Goal: Information Seeking & Learning: Learn about a topic

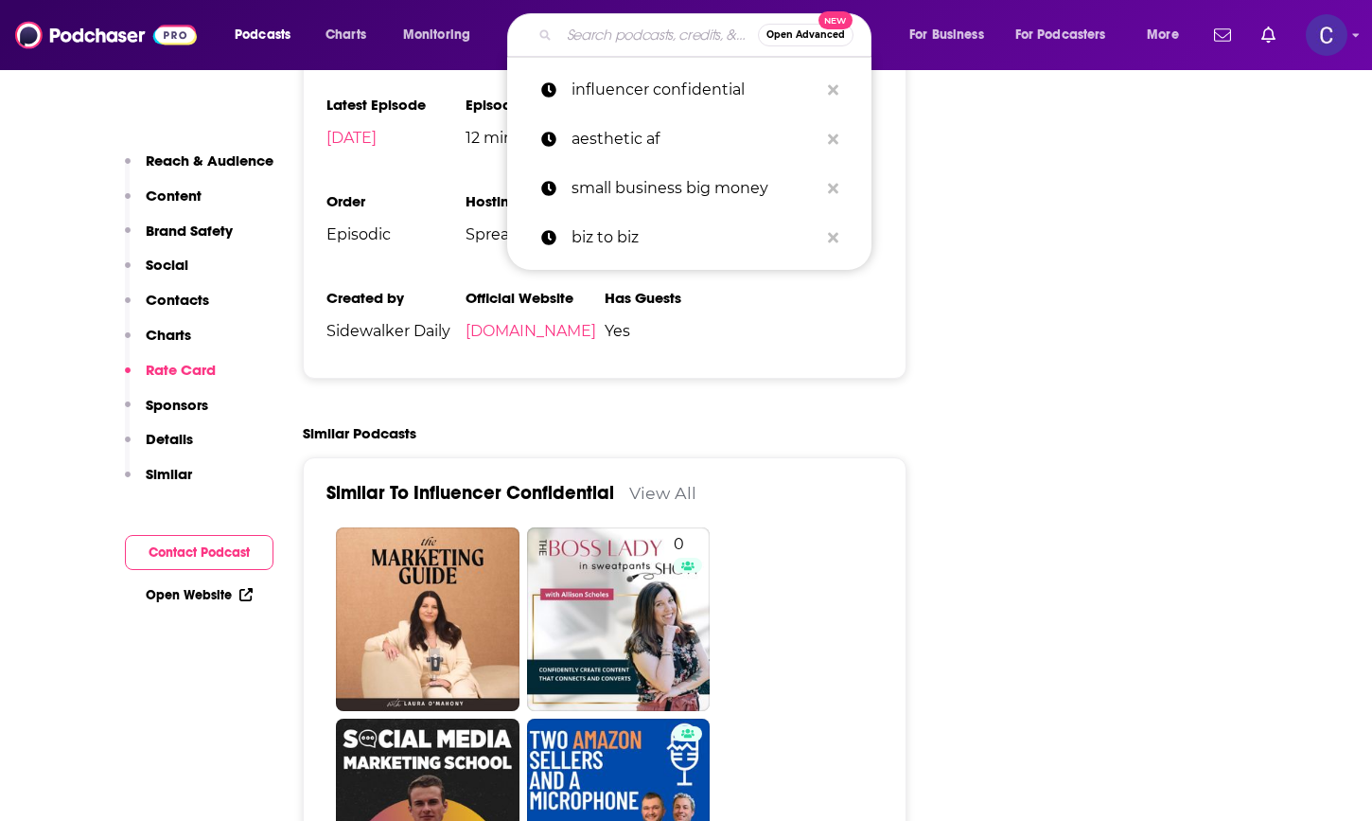
scroll to position [2676, 0]
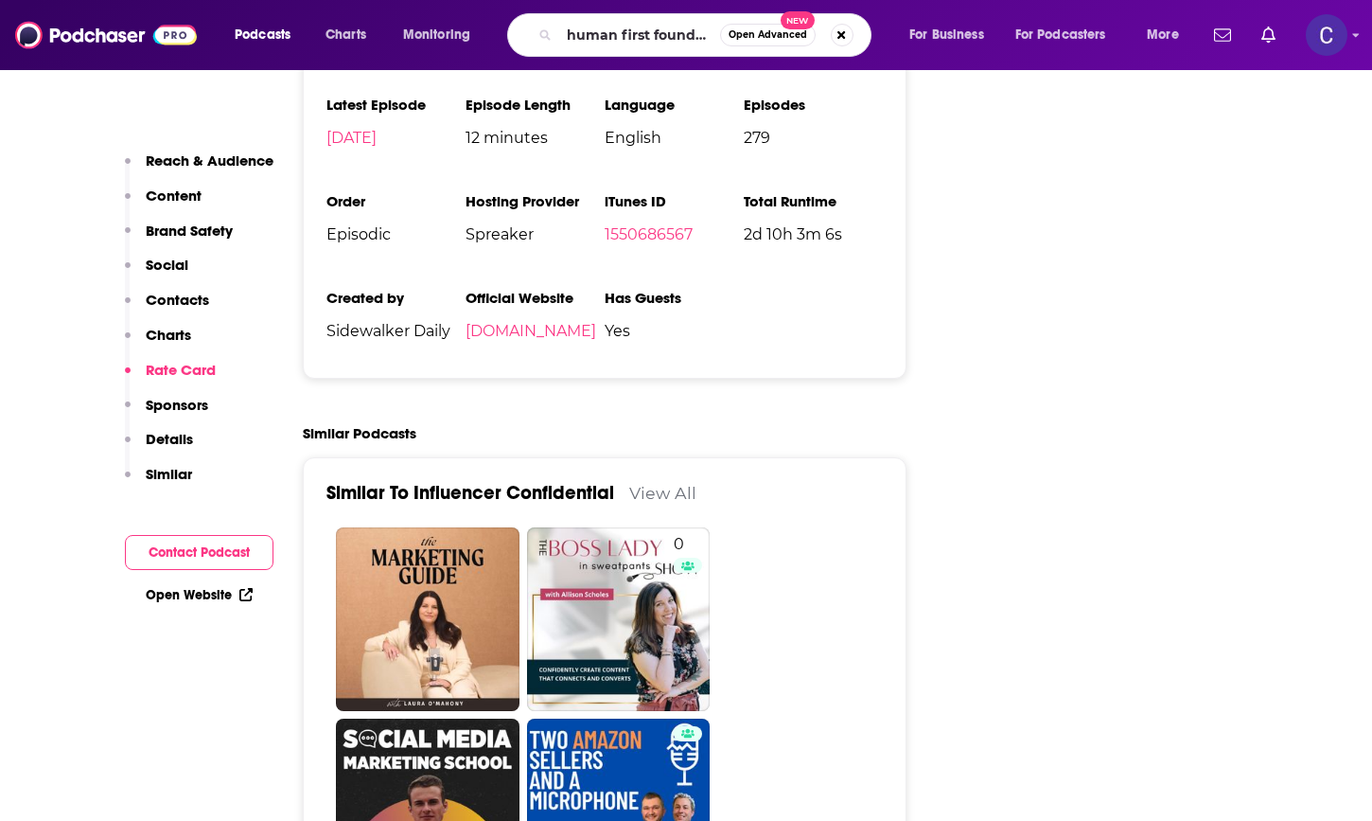
type input "human first founders"
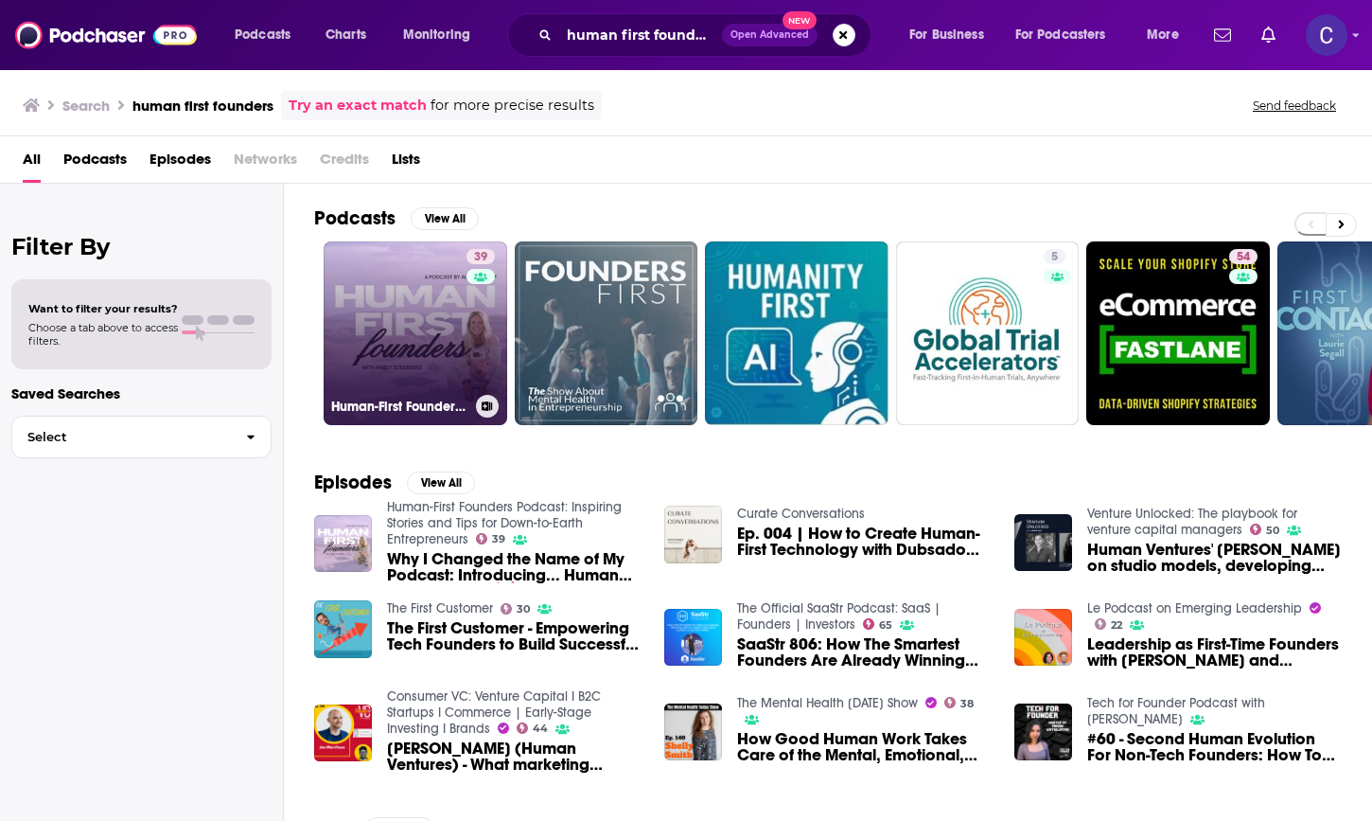
click at [442, 357] on link "39 Human-First Founders Podcast: Inspiring Stories and Tips for Down-to-Earth E…" at bounding box center [416, 333] width 184 height 184
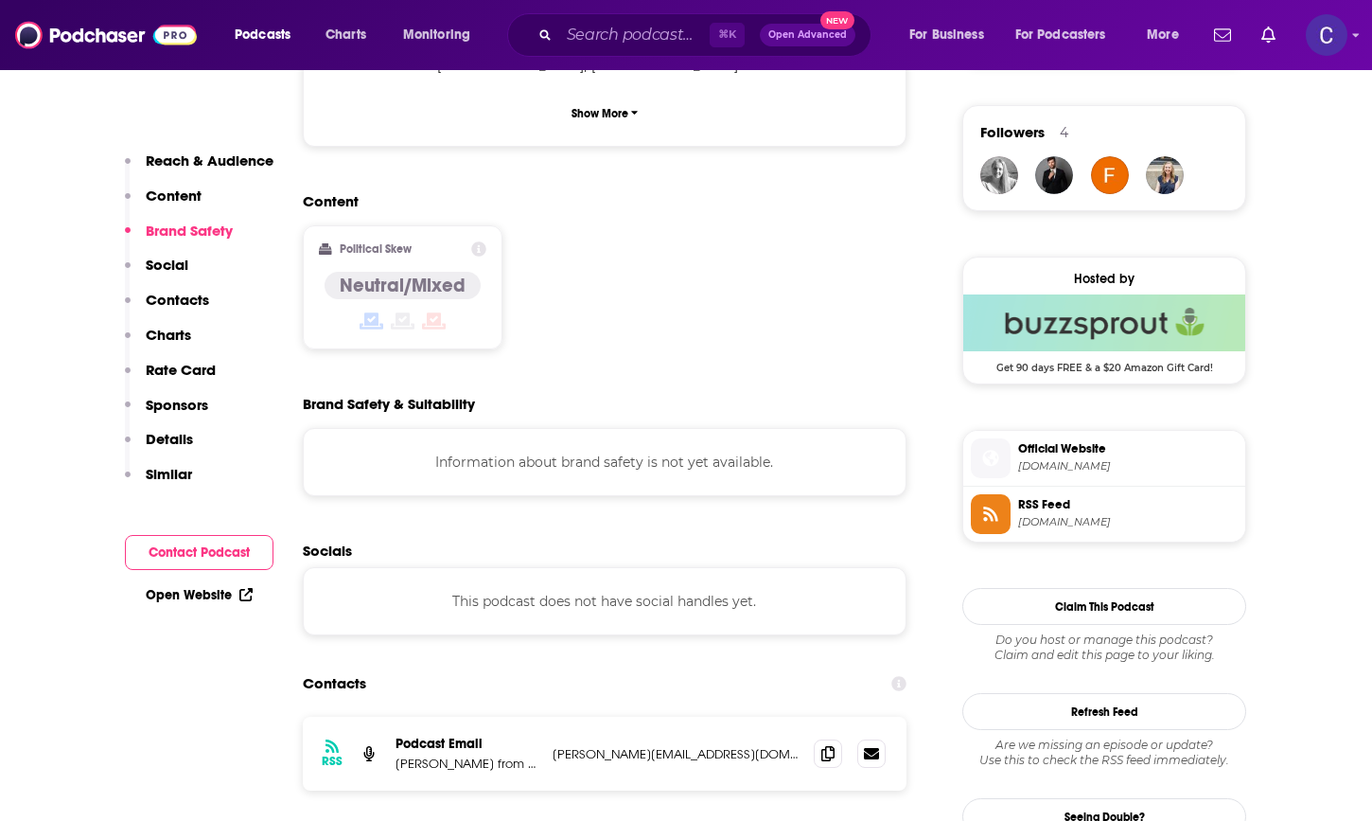
scroll to position [1360, 0]
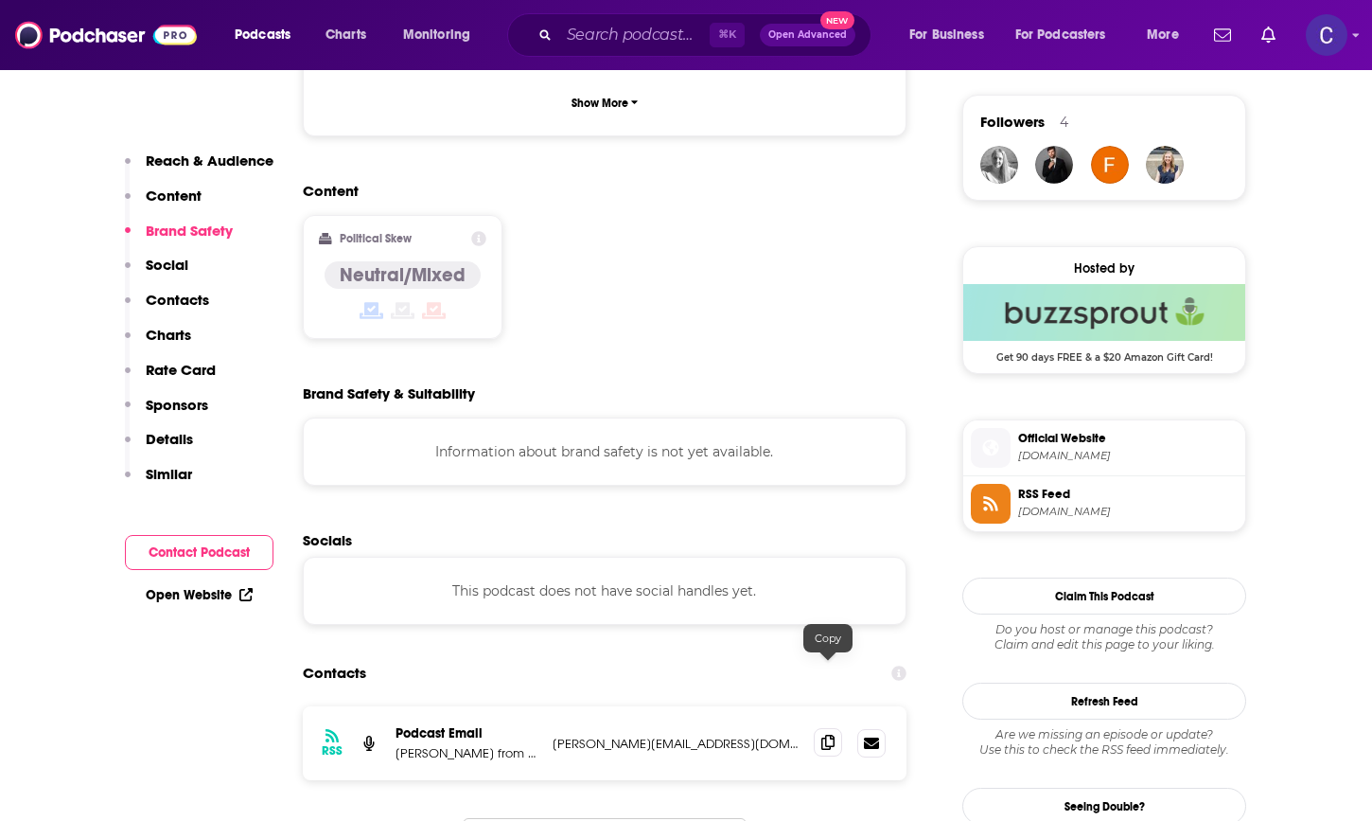
click at [827, 734] on icon at bounding box center [828, 741] width 13 height 15
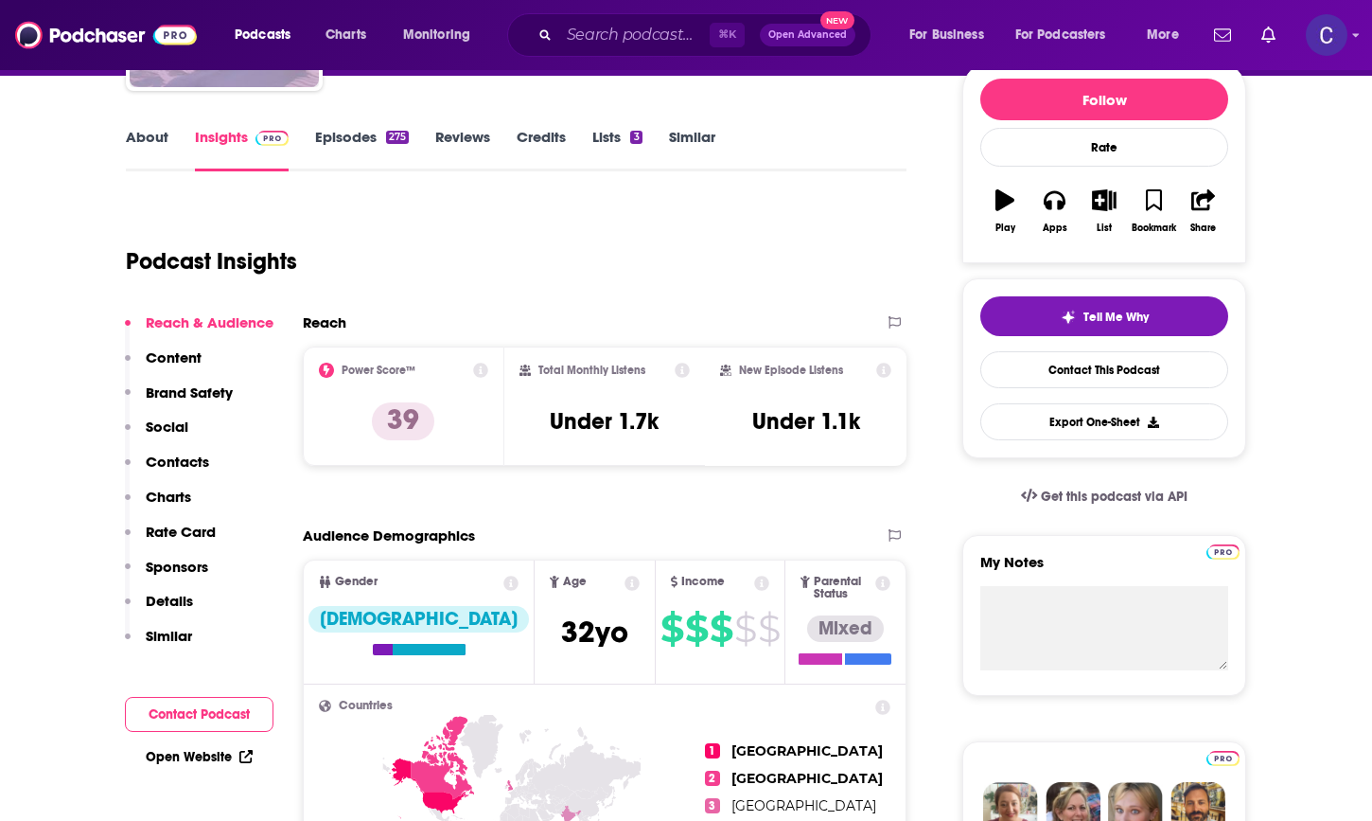
scroll to position [0, 0]
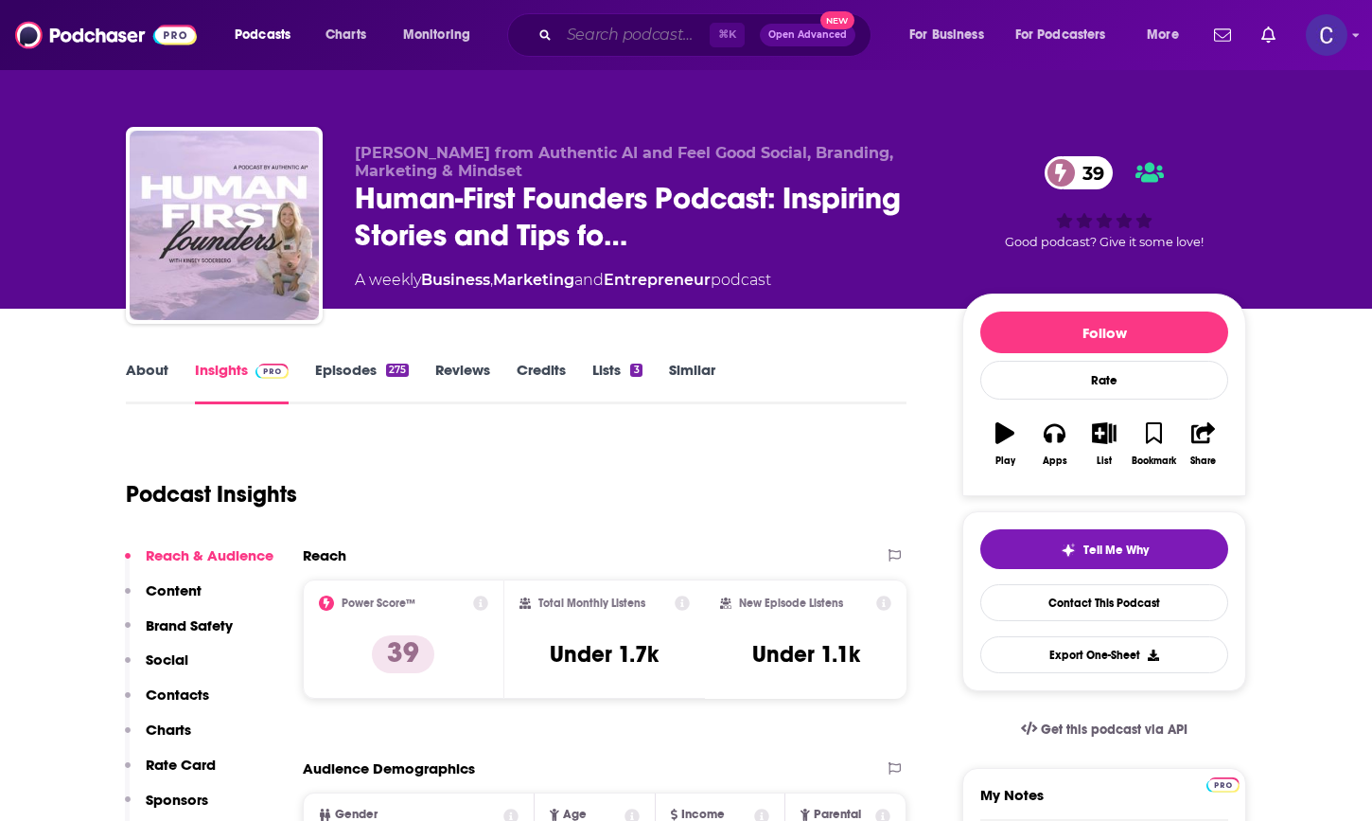
click at [628, 28] on input "Search podcasts, credits, & more..." at bounding box center [634, 35] width 150 height 30
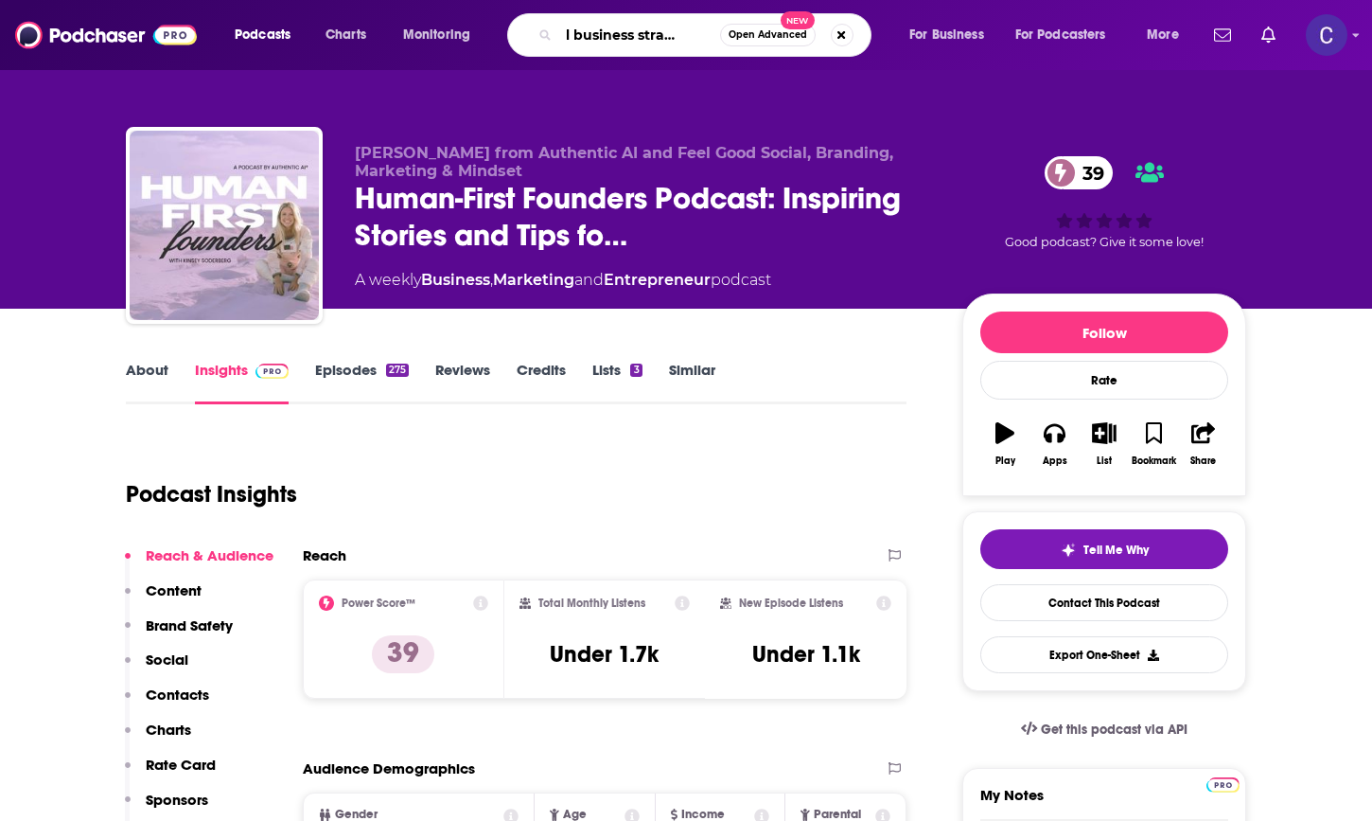
type input "small business straight talk"
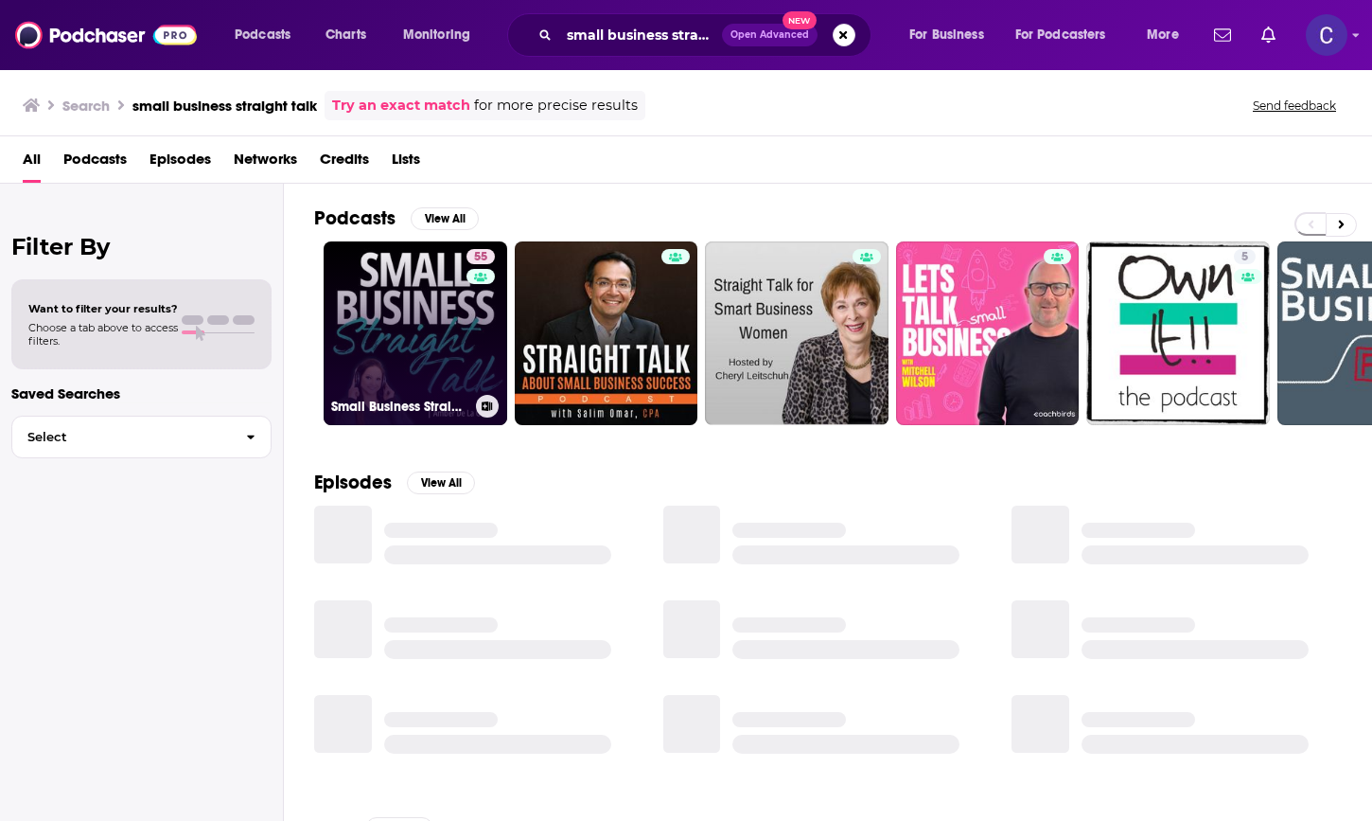
click at [415, 350] on link "55 Small Business Straight Talk | Productivity, Time Management, Mindset, & Bus…" at bounding box center [416, 333] width 184 height 184
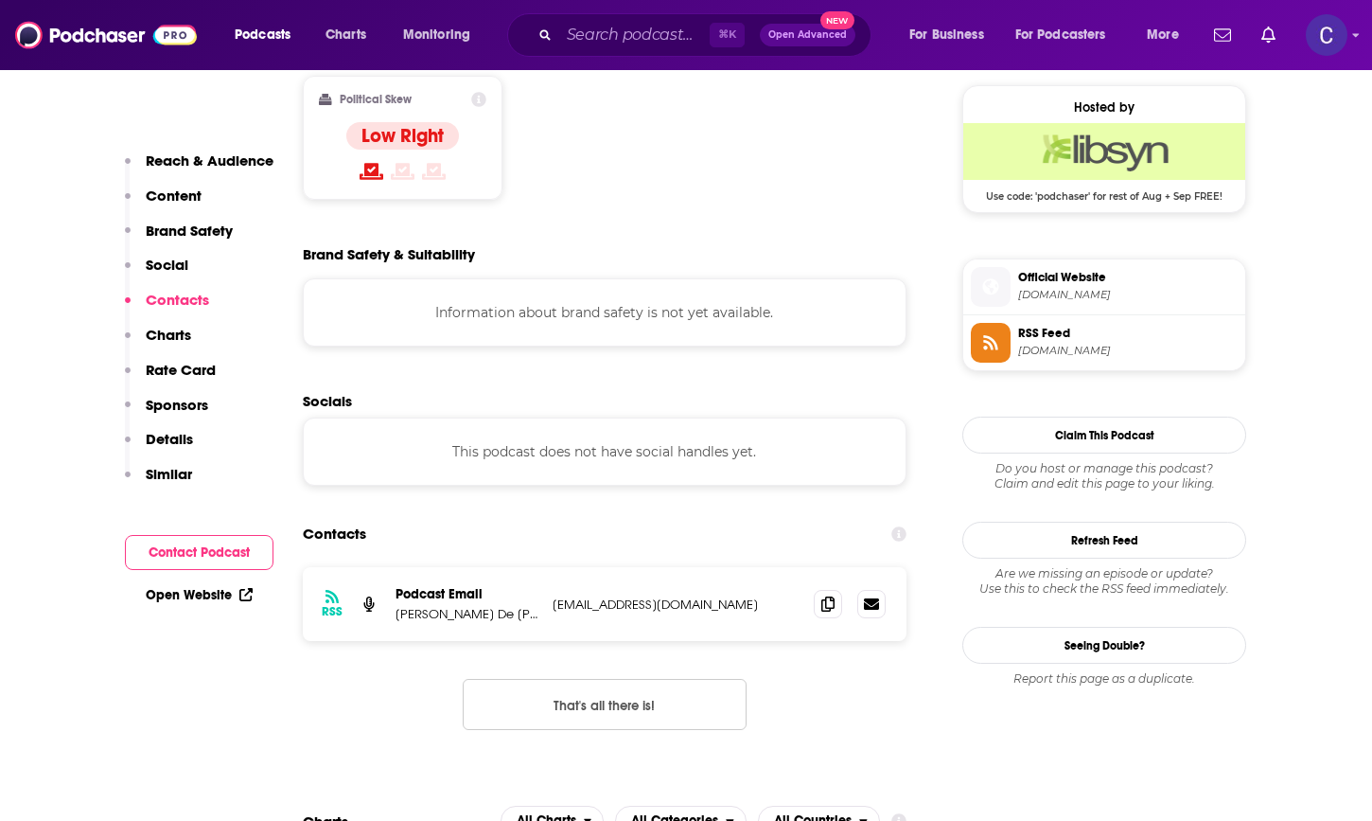
scroll to position [1626, 0]
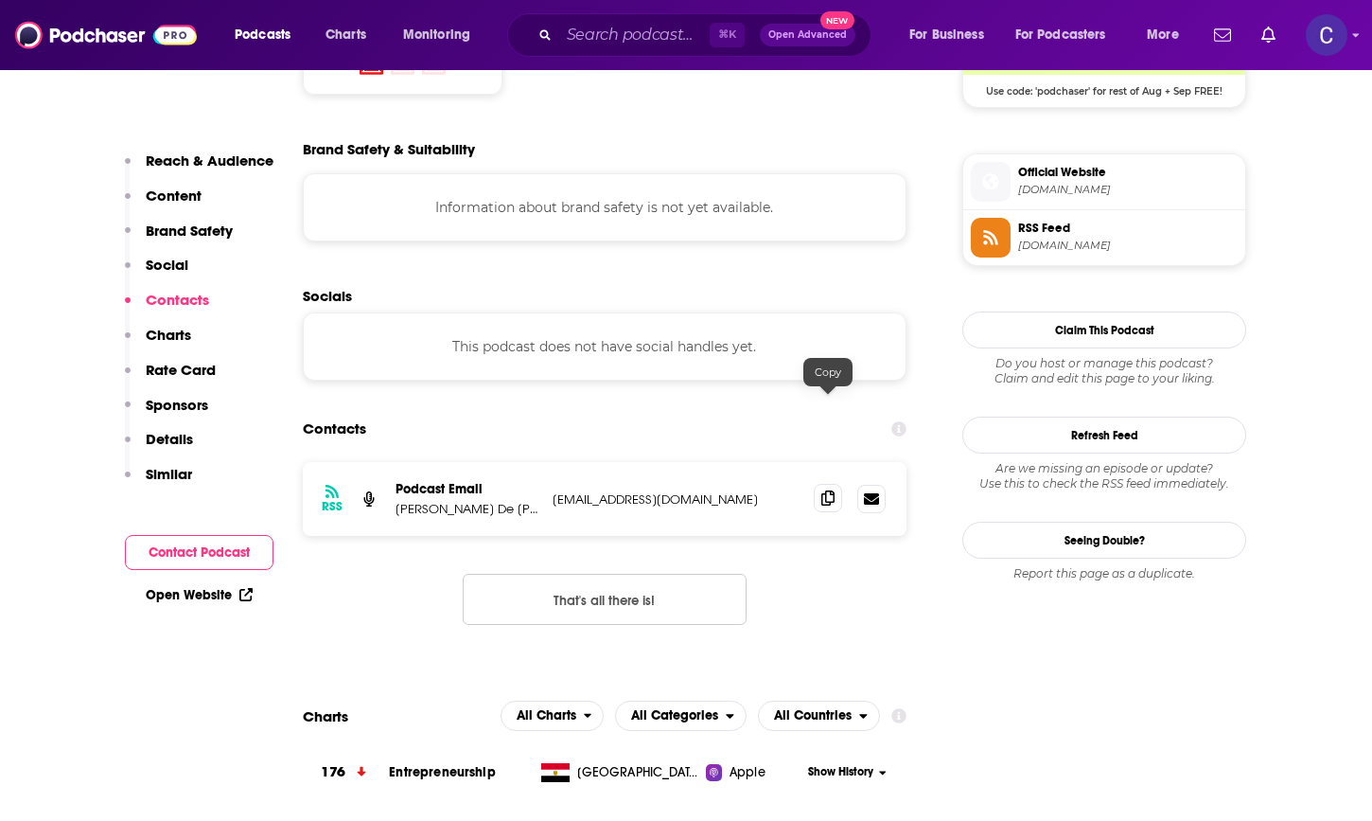
click at [833, 490] on icon at bounding box center [828, 497] width 13 height 15
click at [575, 26] on input "Search podcasts, credits, & more..." at bounding box center [634, 35] width 150 height 30
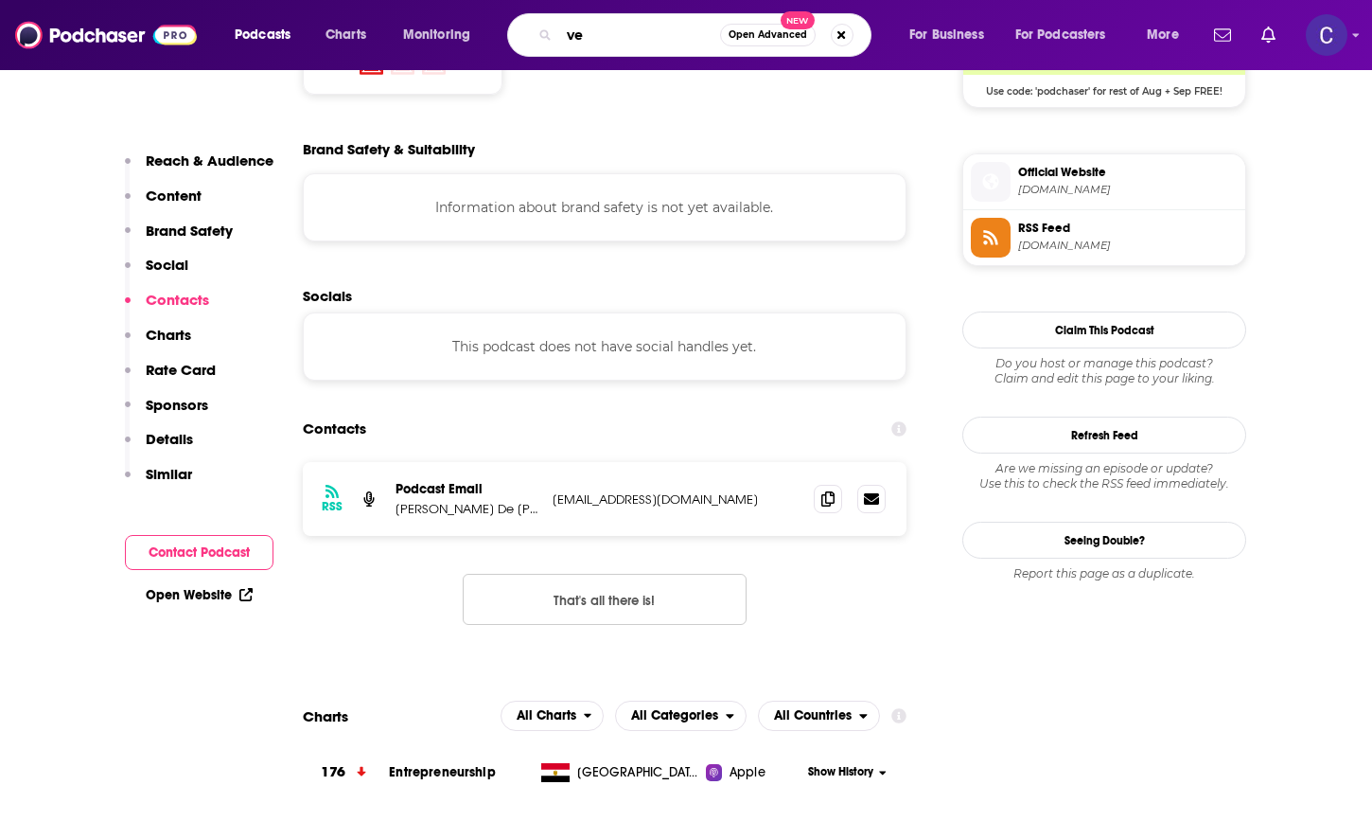
type input "v"
type input "clever girls know"
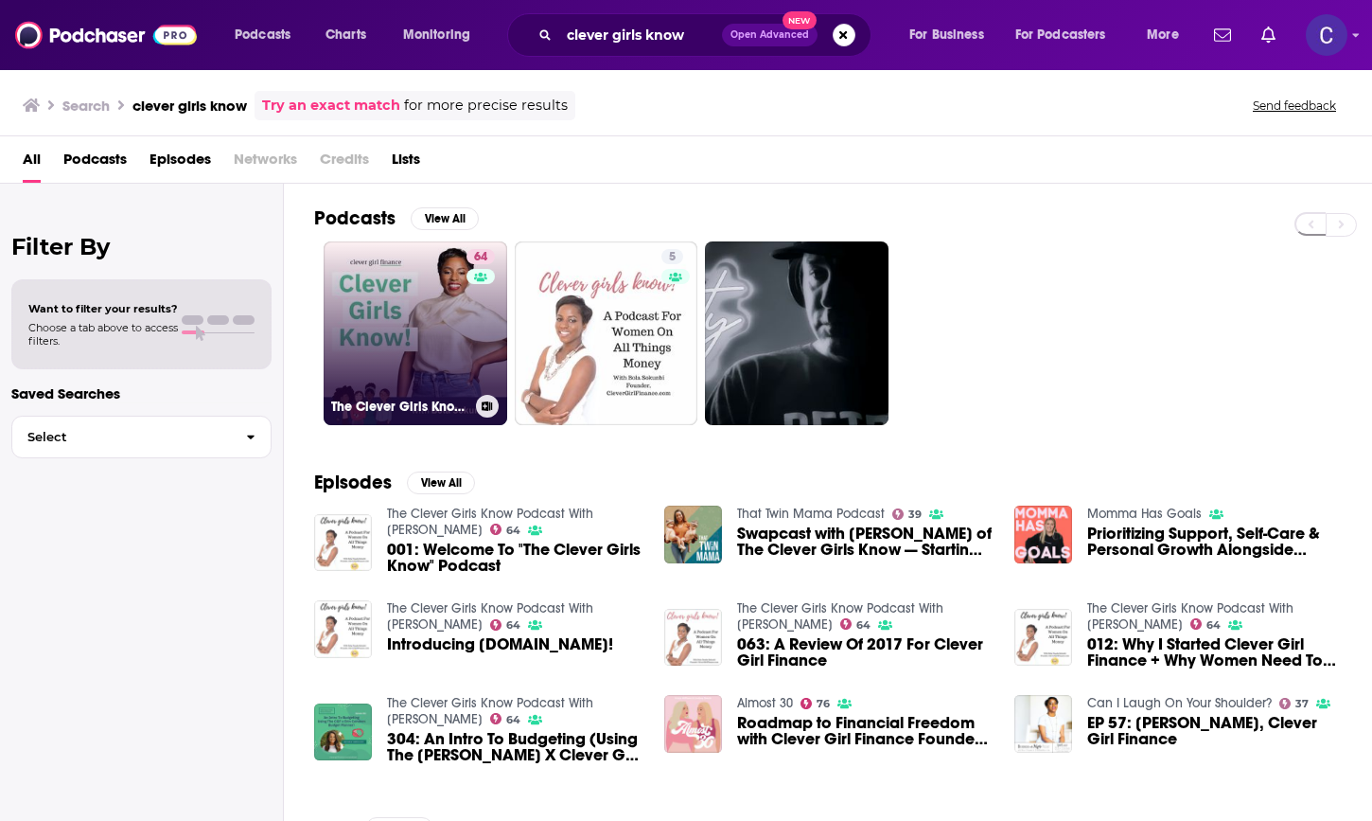
click at [380, 310] on link "64 The Clever Girls Know Podcast With [PERSON_NAME]" at bounding box center [416, 333] width 184 height 184
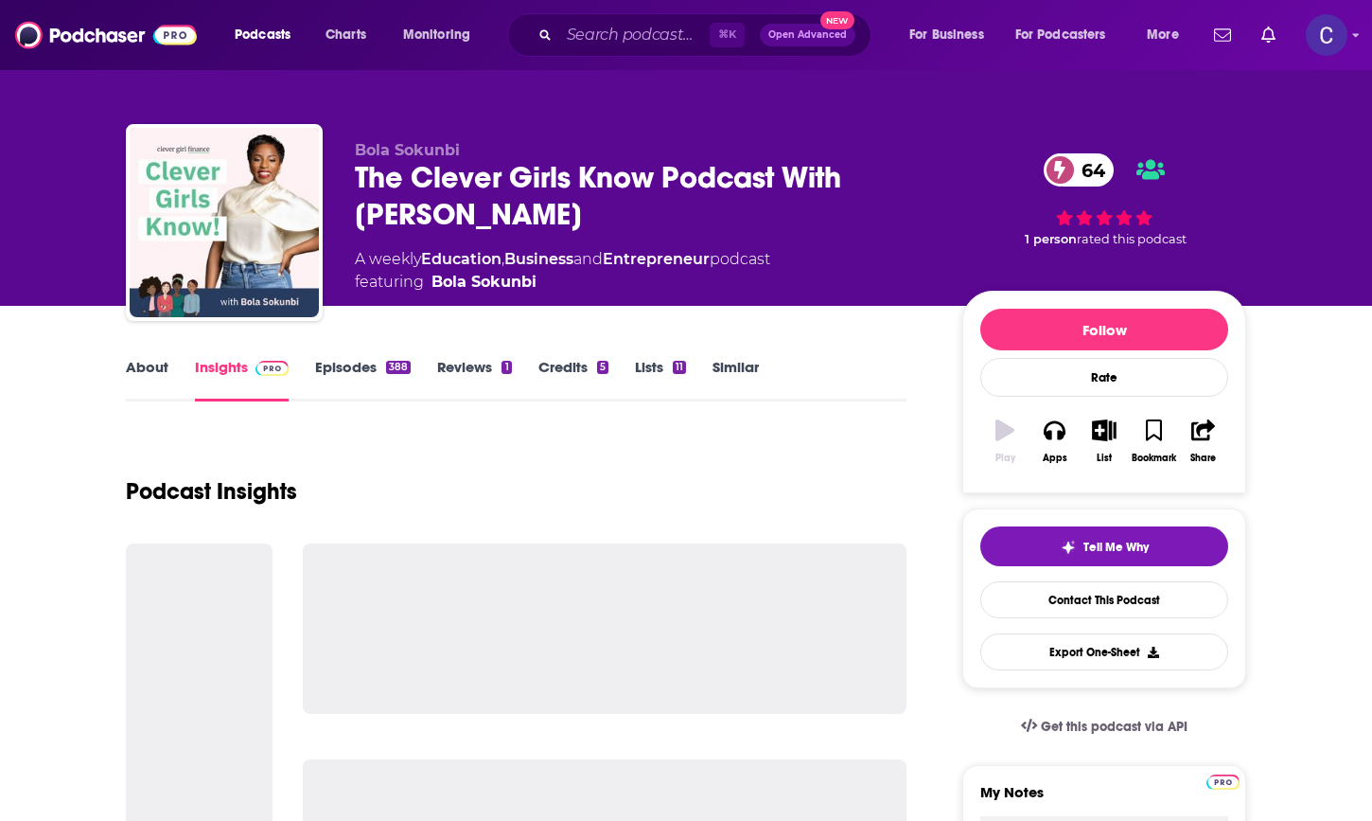
scroll to position [6, 0]
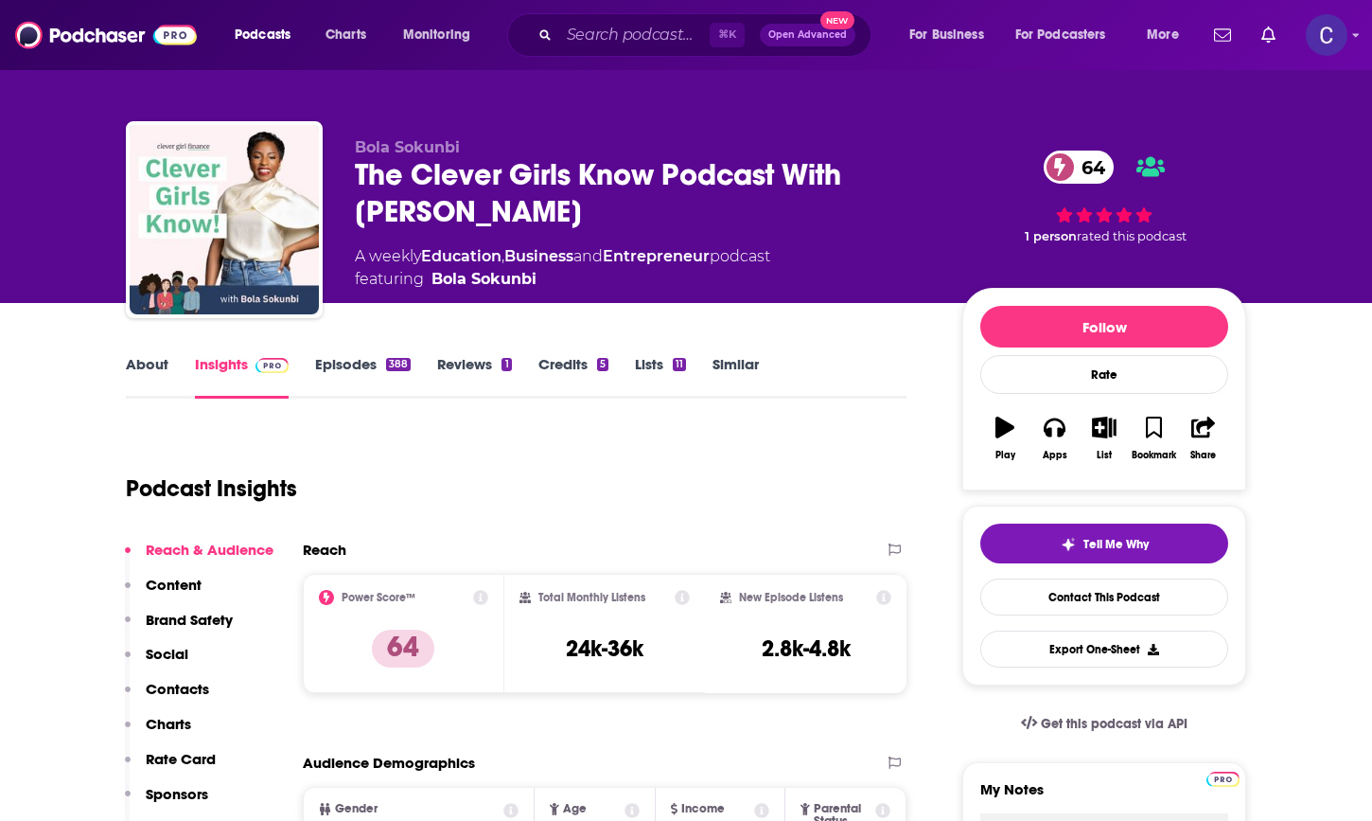
click at [151, 357] on link "About" at bounding box center [147, 377] width 43 height 44
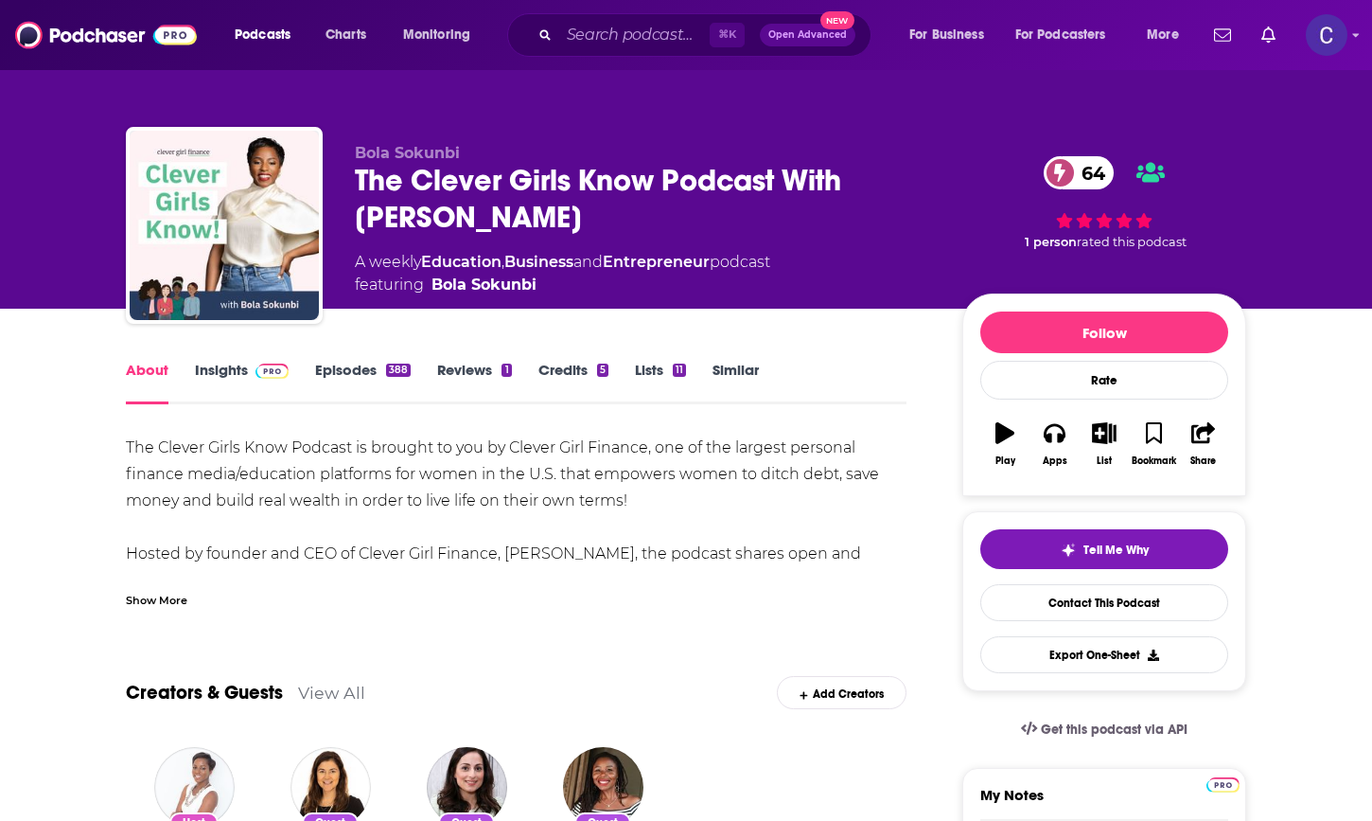
click at [227, 390] on link "Insights" at bounding box center [242, 383] width 94 height 44
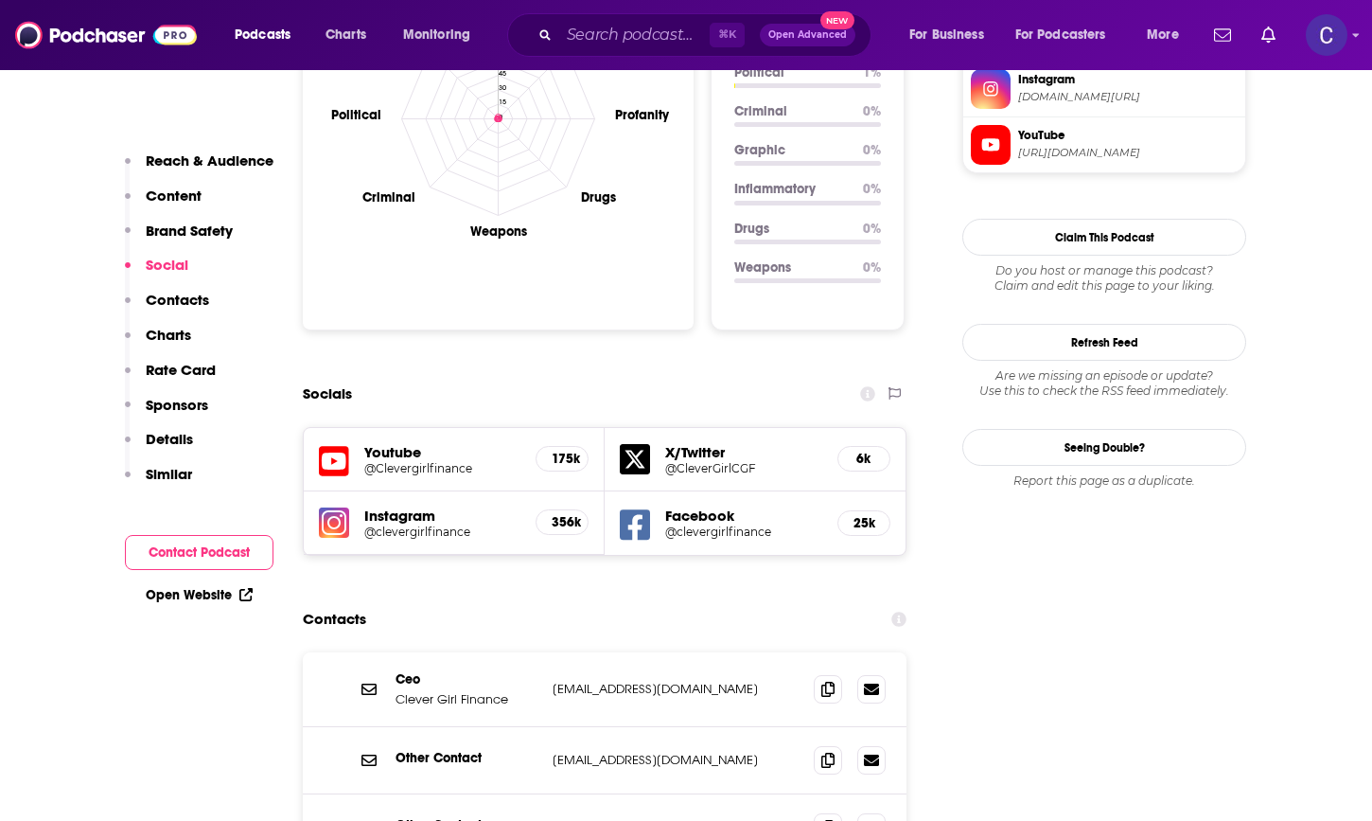
scroll to position [1974, 0]
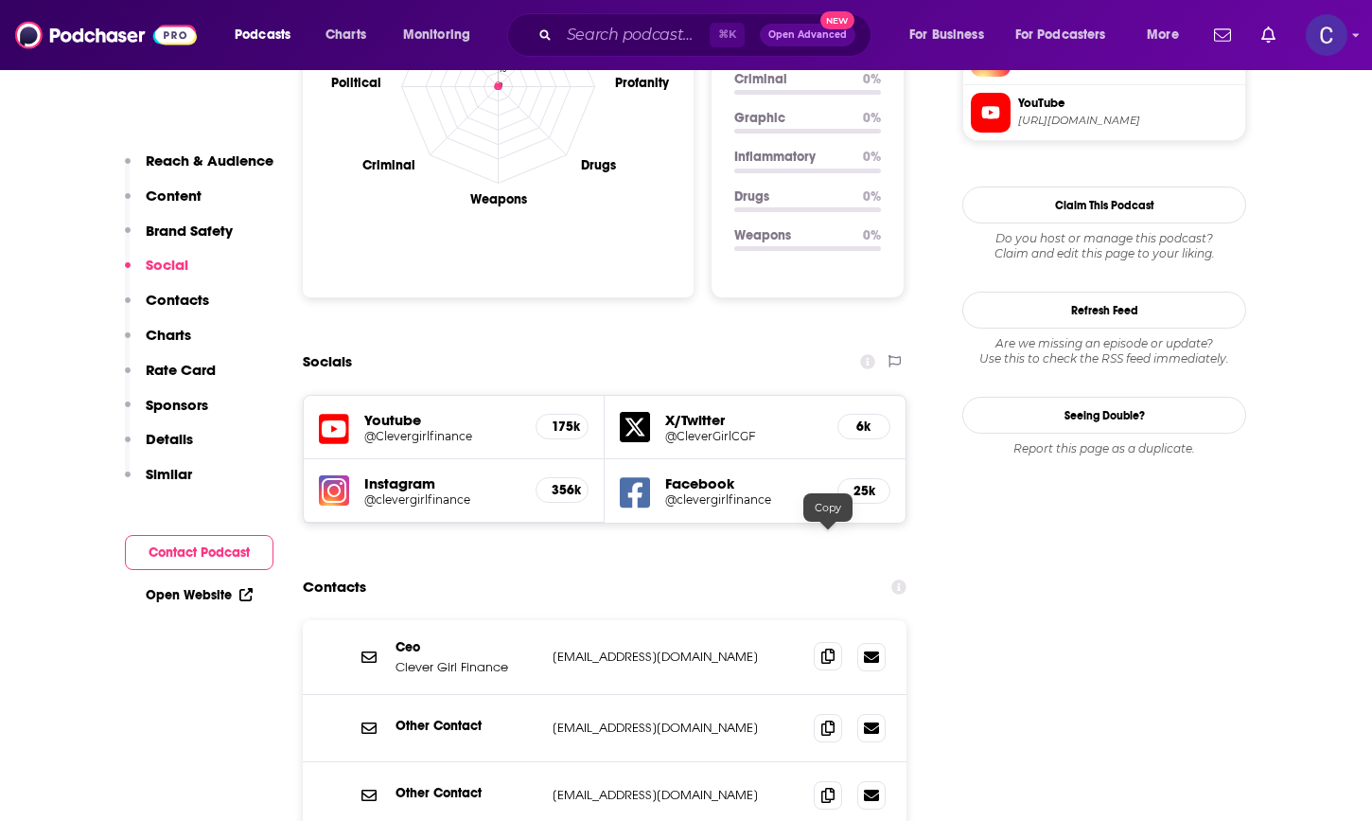
click at [831, 642] on span at bounding box center [828, 656] width 28 height 28
click at [618, 28] on input "Search podcasts, credits, & more..." at bounding box center [634, 35] width 150 height 30
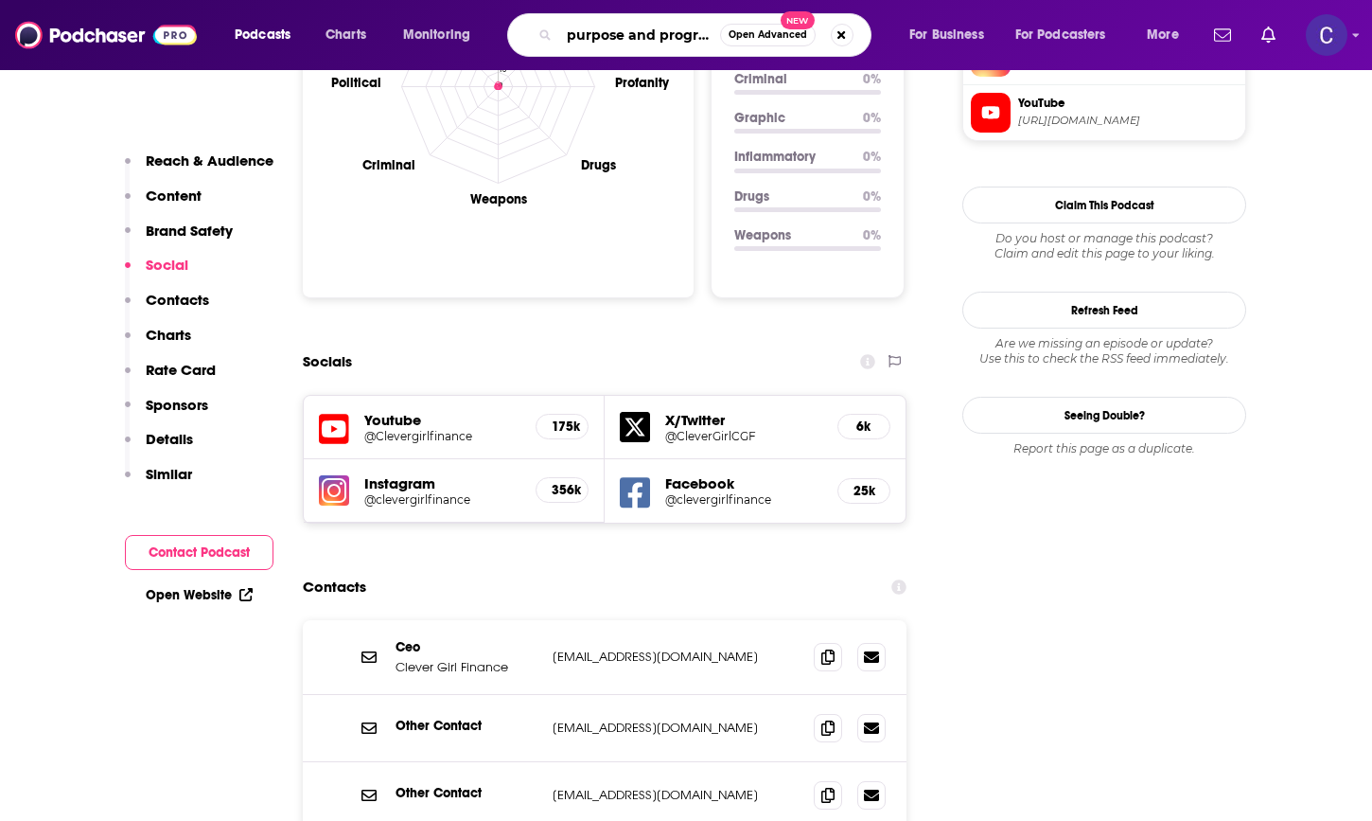
scroll to position [0, 1]
type input "purpose and progress"
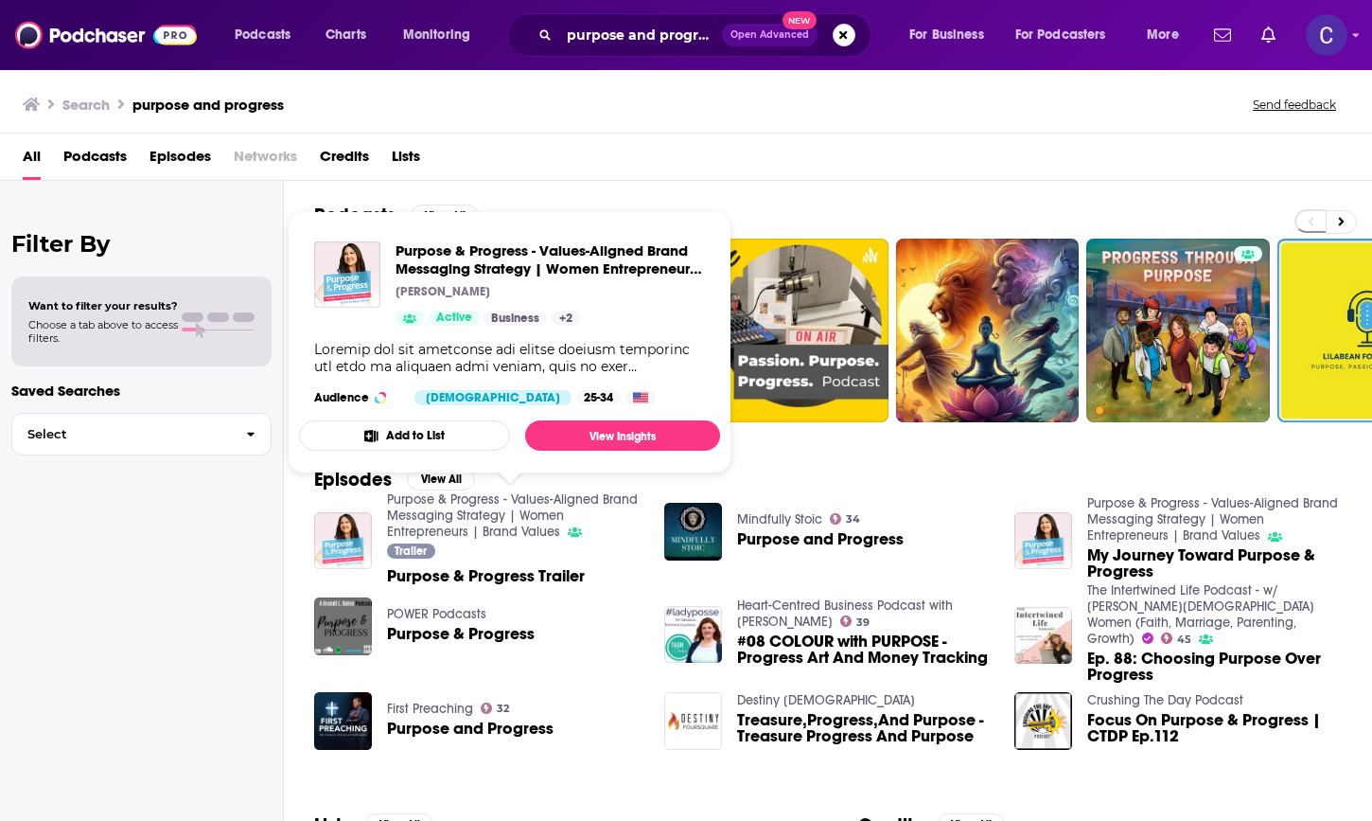
click at [448, 517] on link "Purpose & Progress - Values-Aligned Brand Messaging Strategy | Women Entreprene…" at bounding box center [512, 515] width 251 height 48
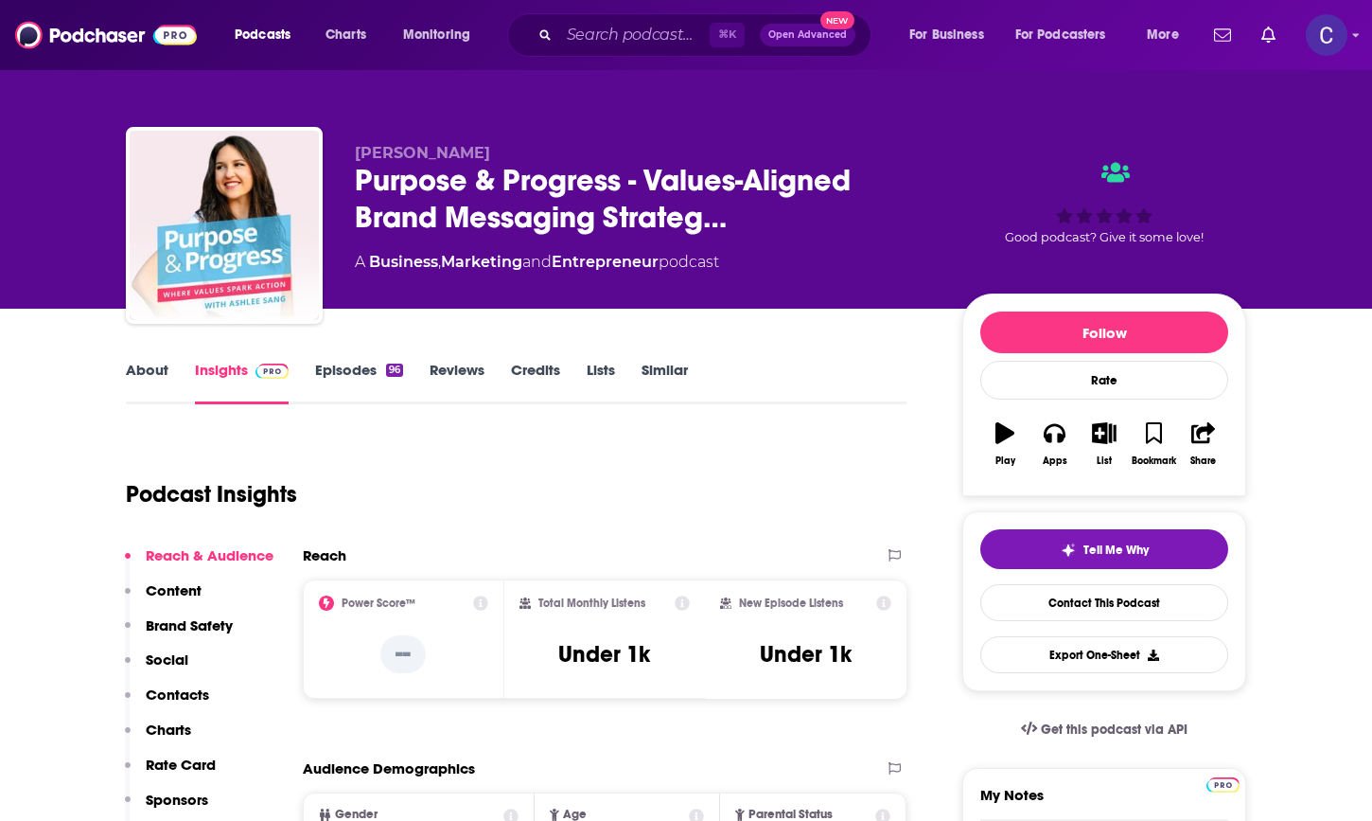
click at [147, 362] on link "About" at bounding box center [147, 383] width 43 height 44
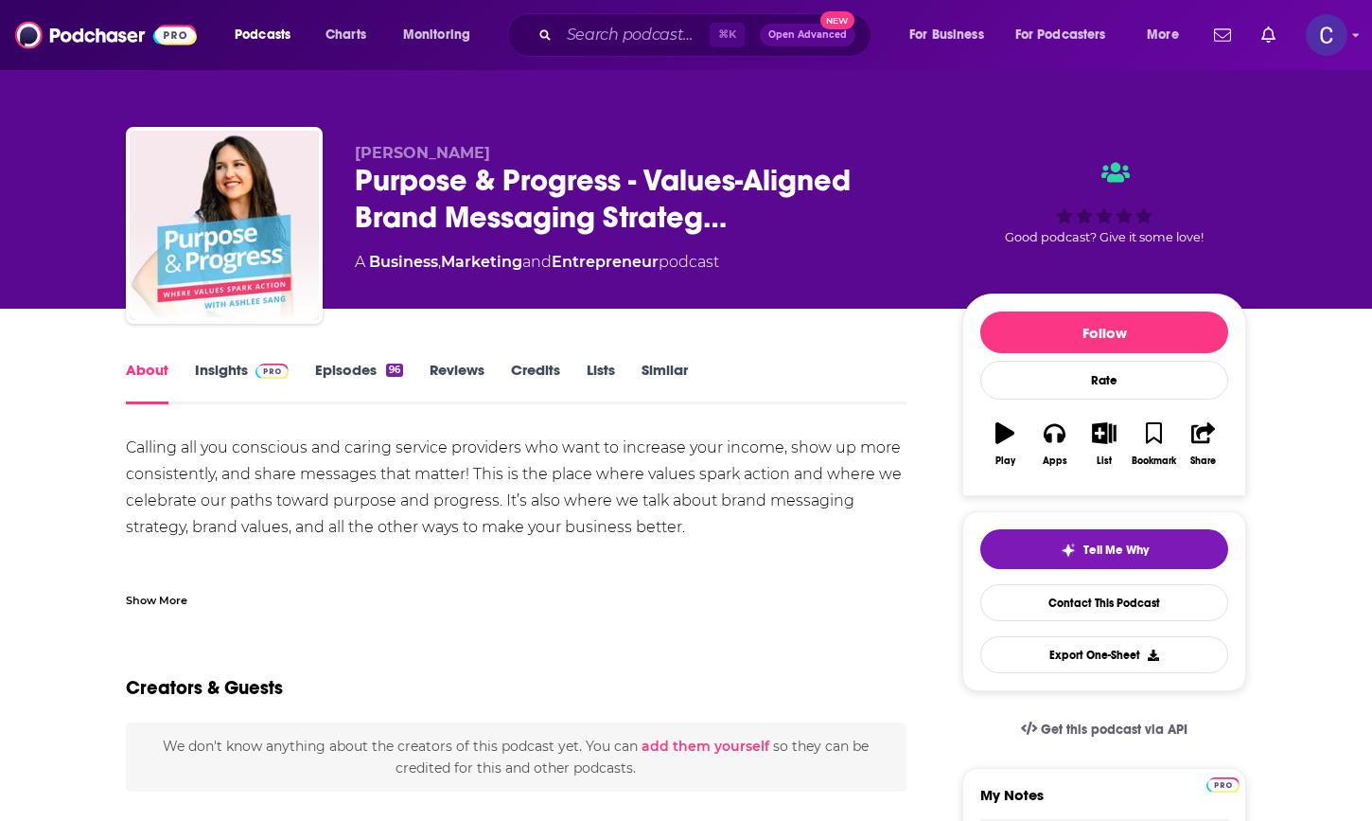
click at [226, 369] on link "Insights" at bounding box center [242, 383] width 94 height 44
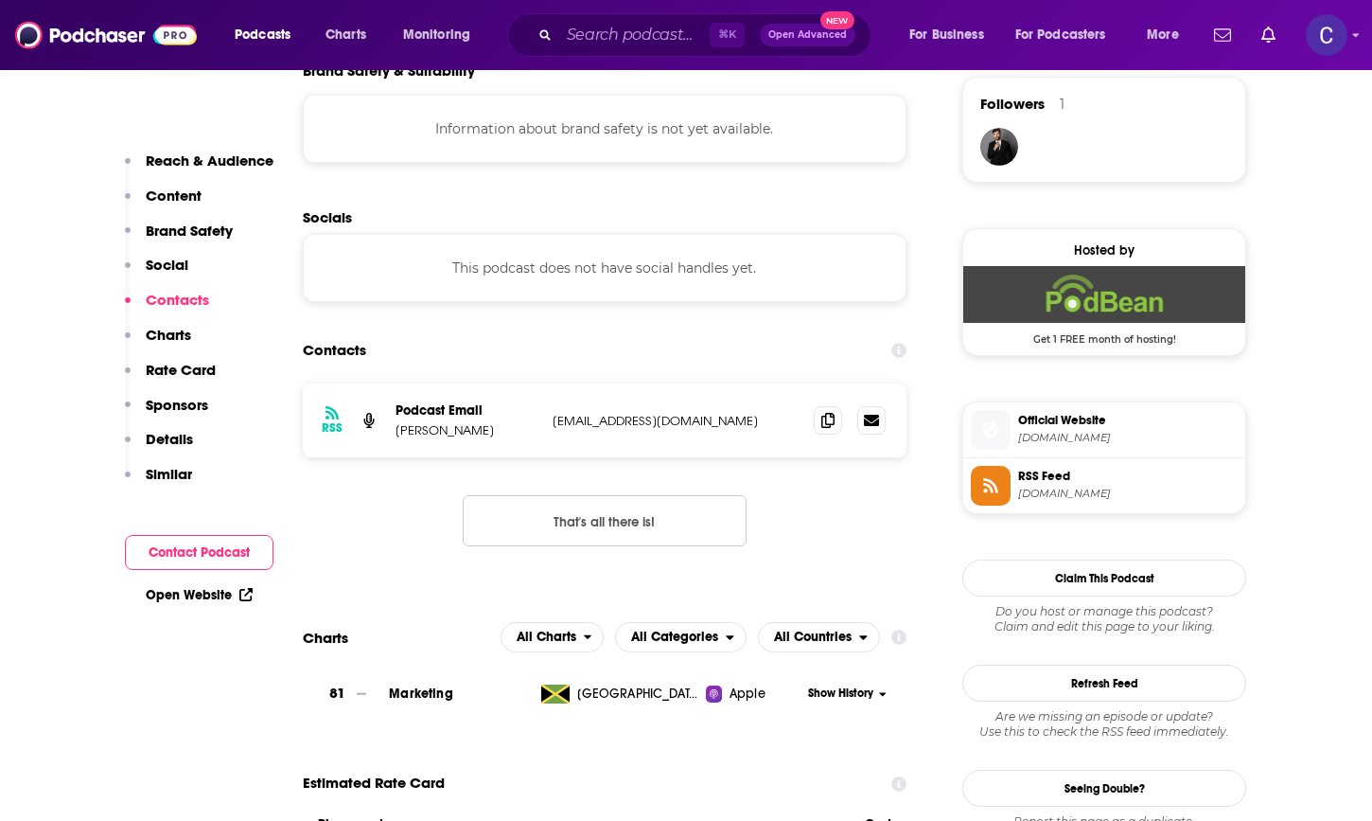
scroll to position [1324, 0]
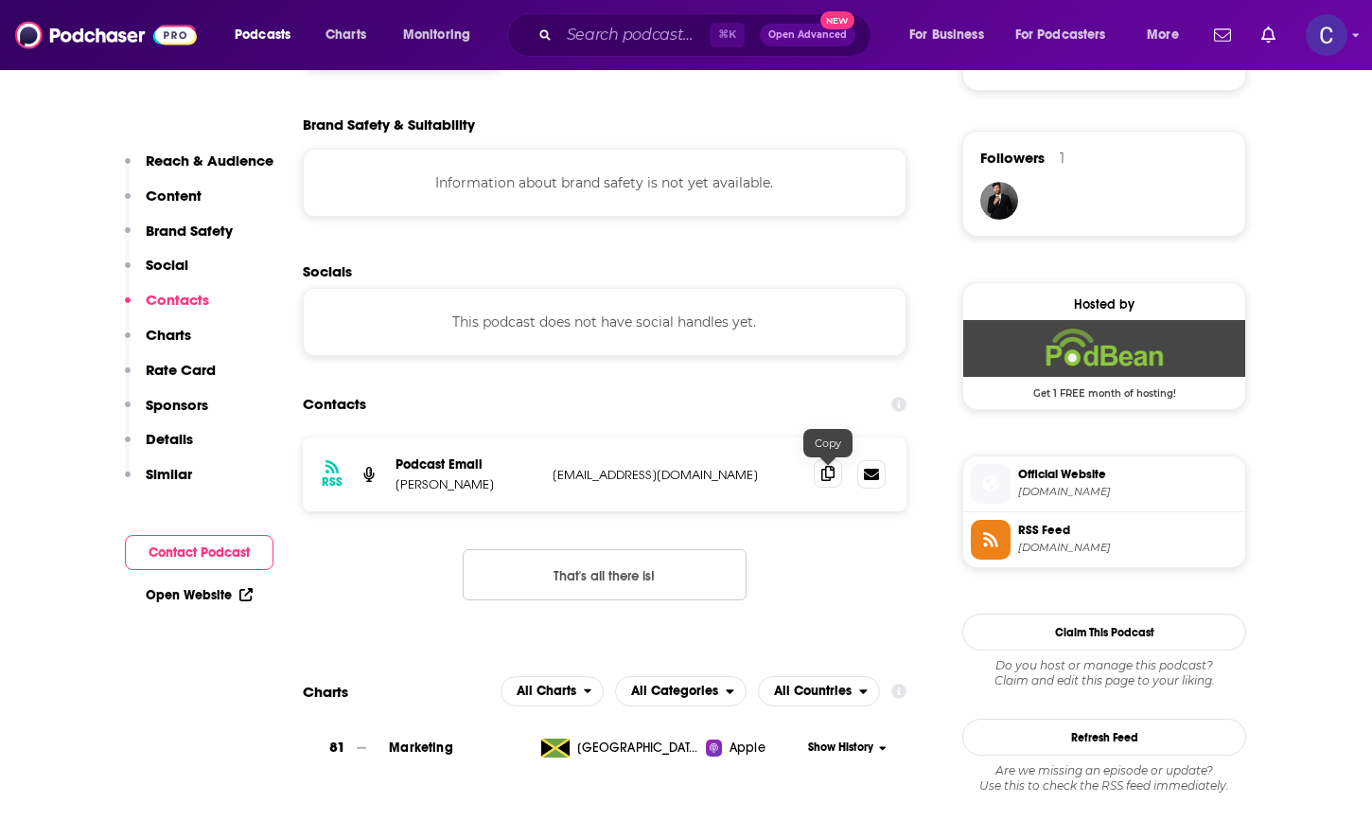
click at [828, 481] on icon at bounding box center [828, 473] width 13 height 15
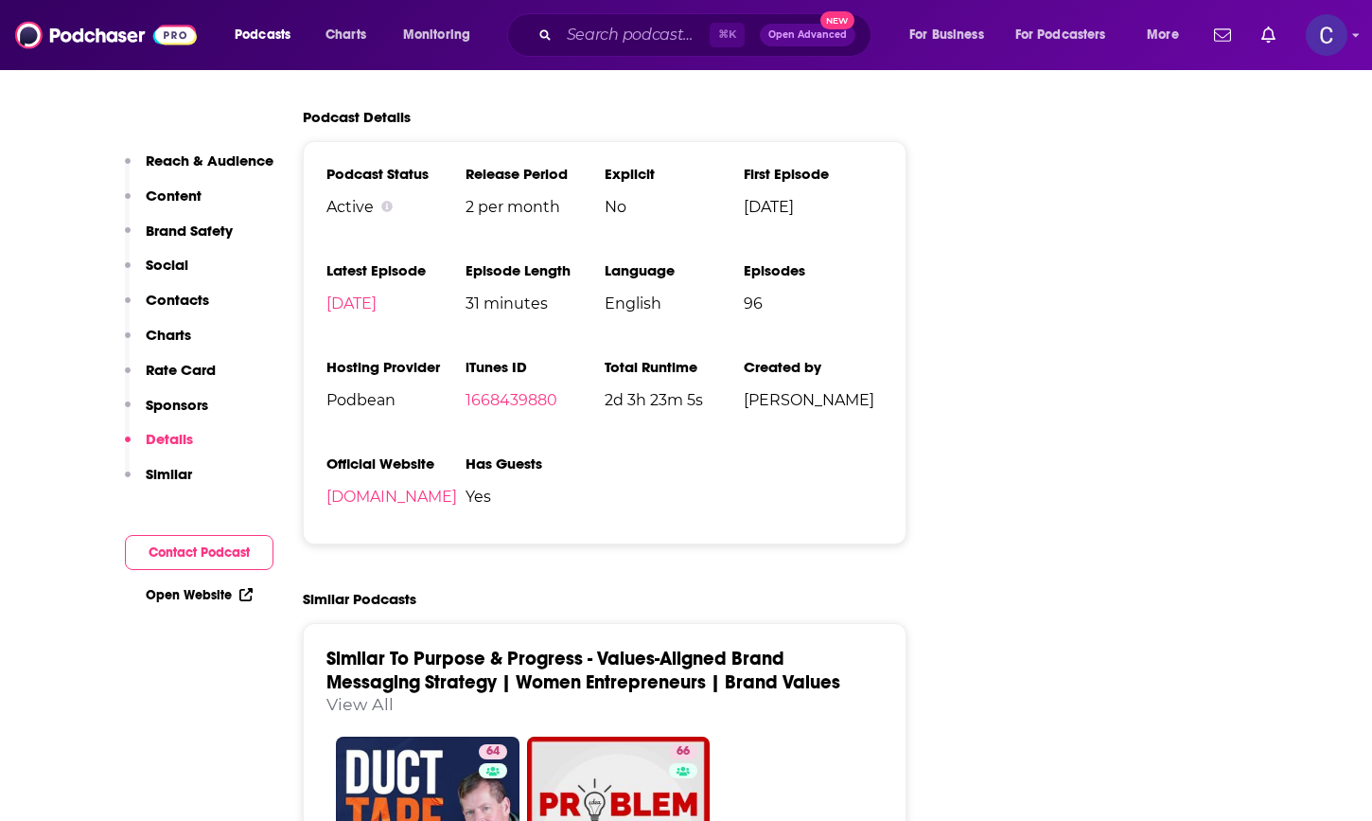
scroll to position [2554, 0]
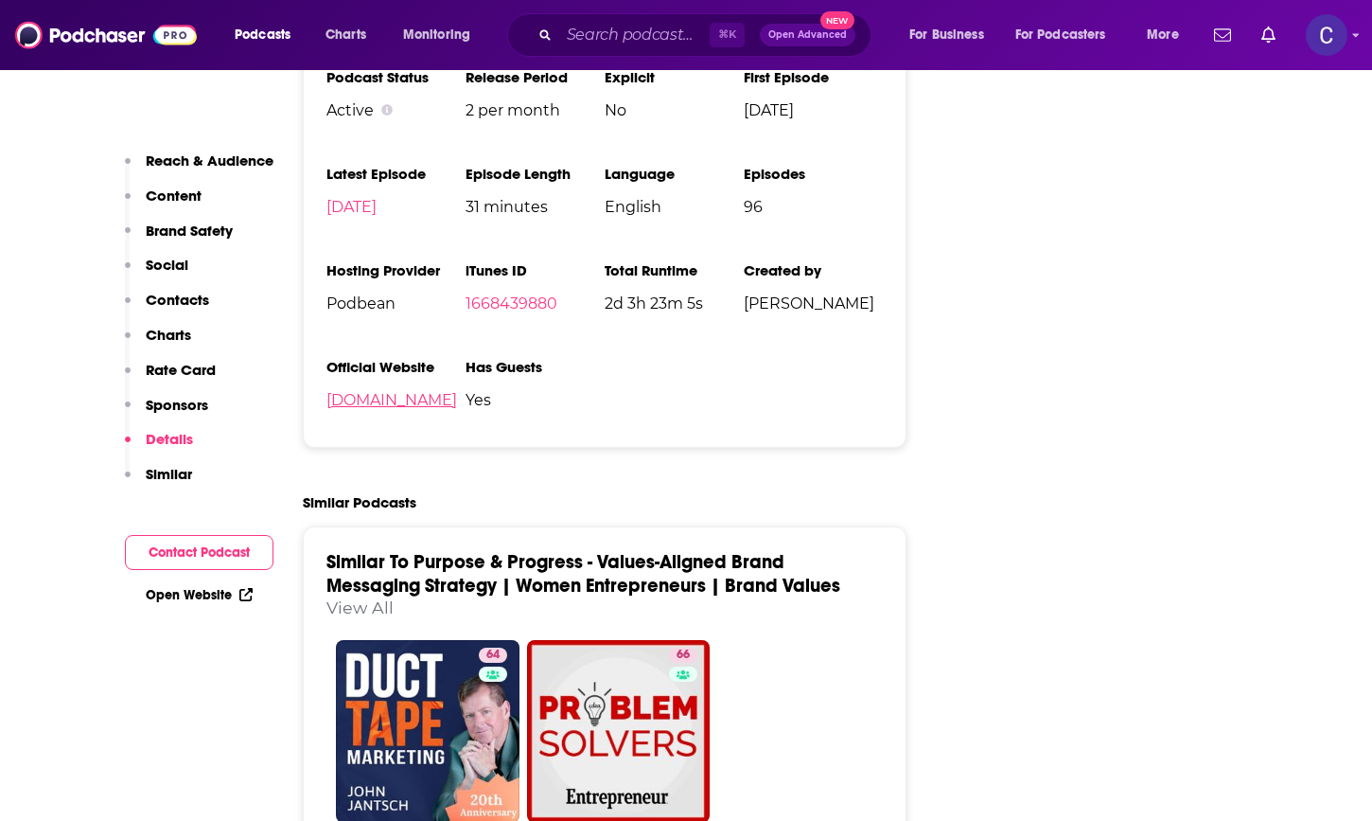
click at [411, 409] on link "[DOMAIN_NAME]" at bounding box center [392, 400] width 131 height 18
click at [601, 34] on input "Search podcasts, credits, & more..." at bounding box center [634, 35] width 150 height 30
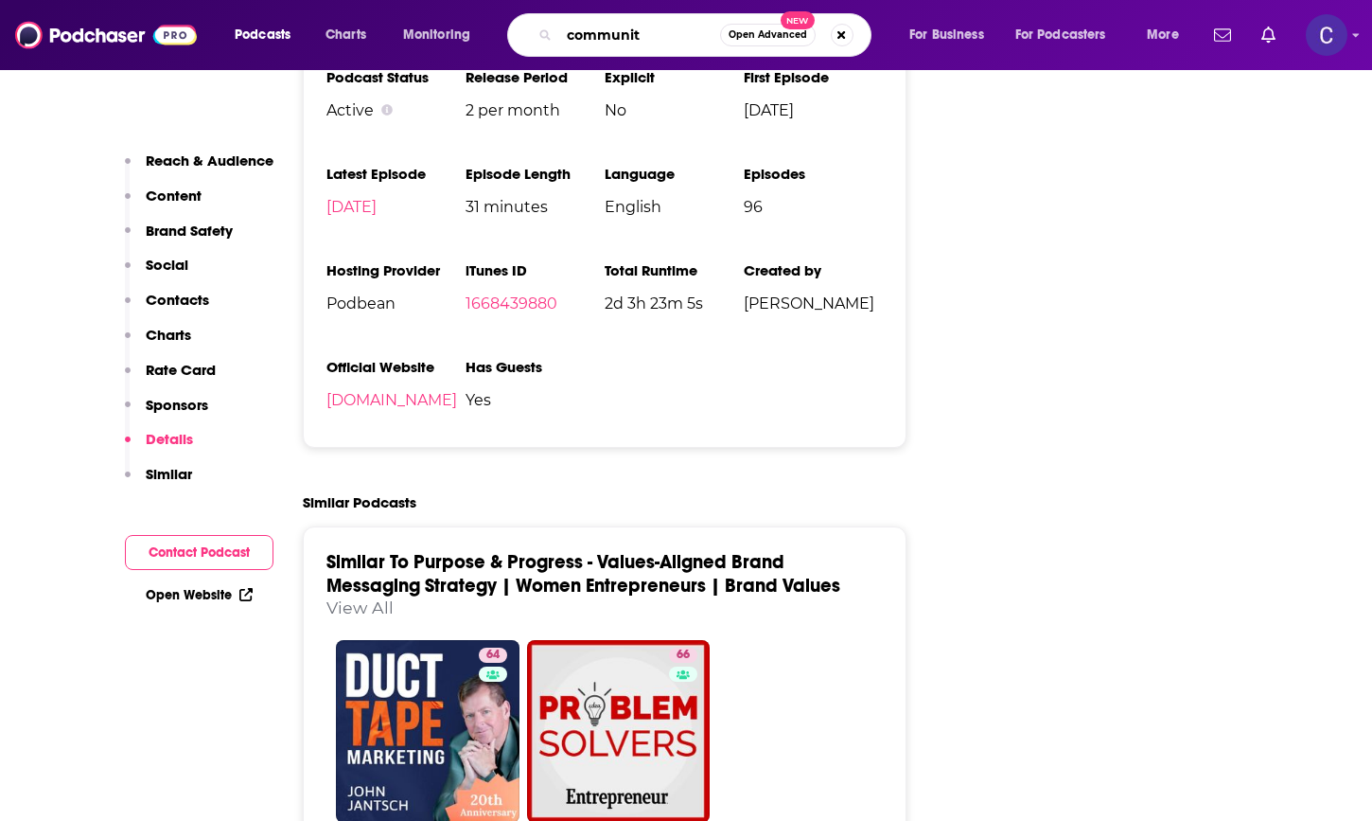
type input "community"
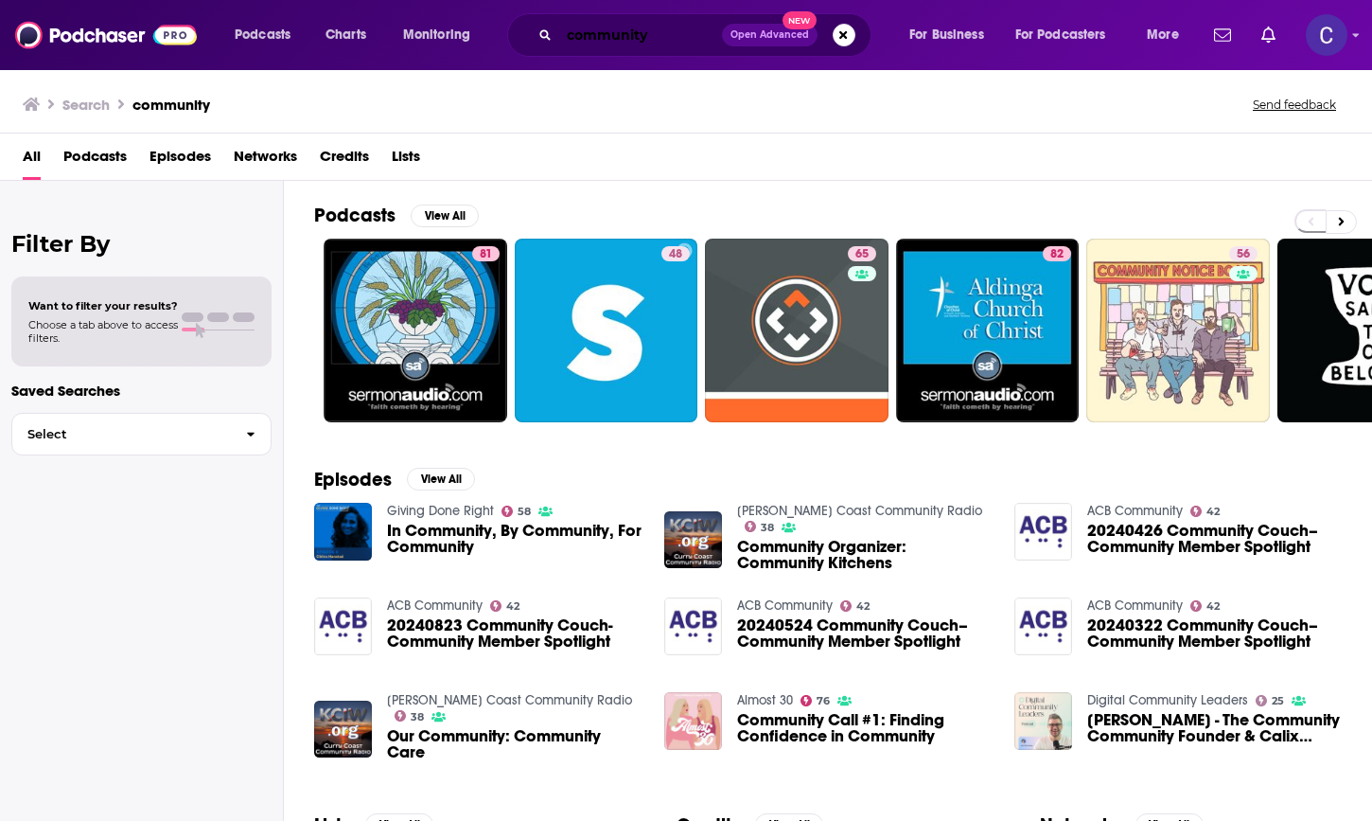
click at [661, 22] on input "community" at bounding box center [640, 35] width 163 height 30
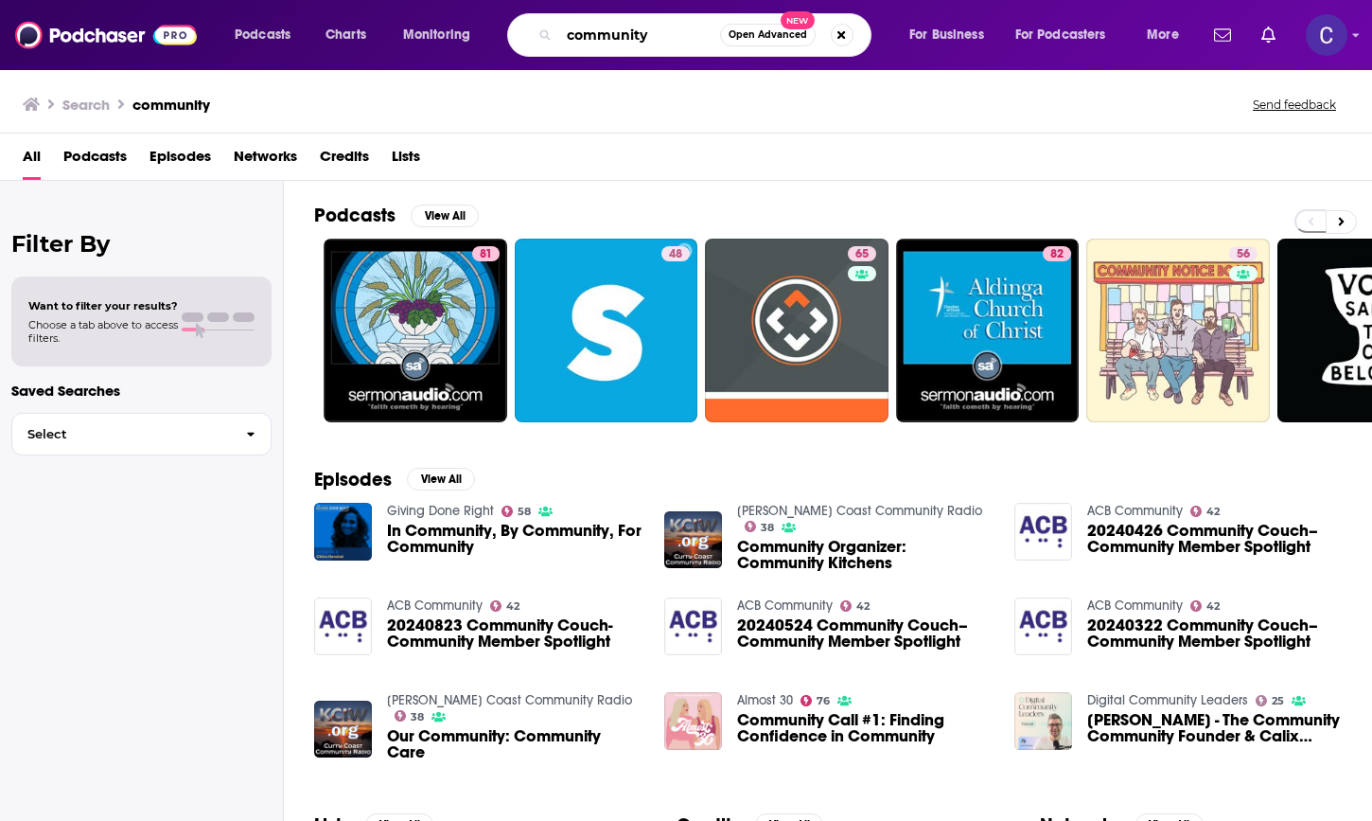
click at [661, 22] on input "community" at bounding box center [639, 35] width 161 height 30
click at [661, 33] on input "community" at bounding box center [639, 35] width 161 height 30
type input "community [PERSON_NAME]"
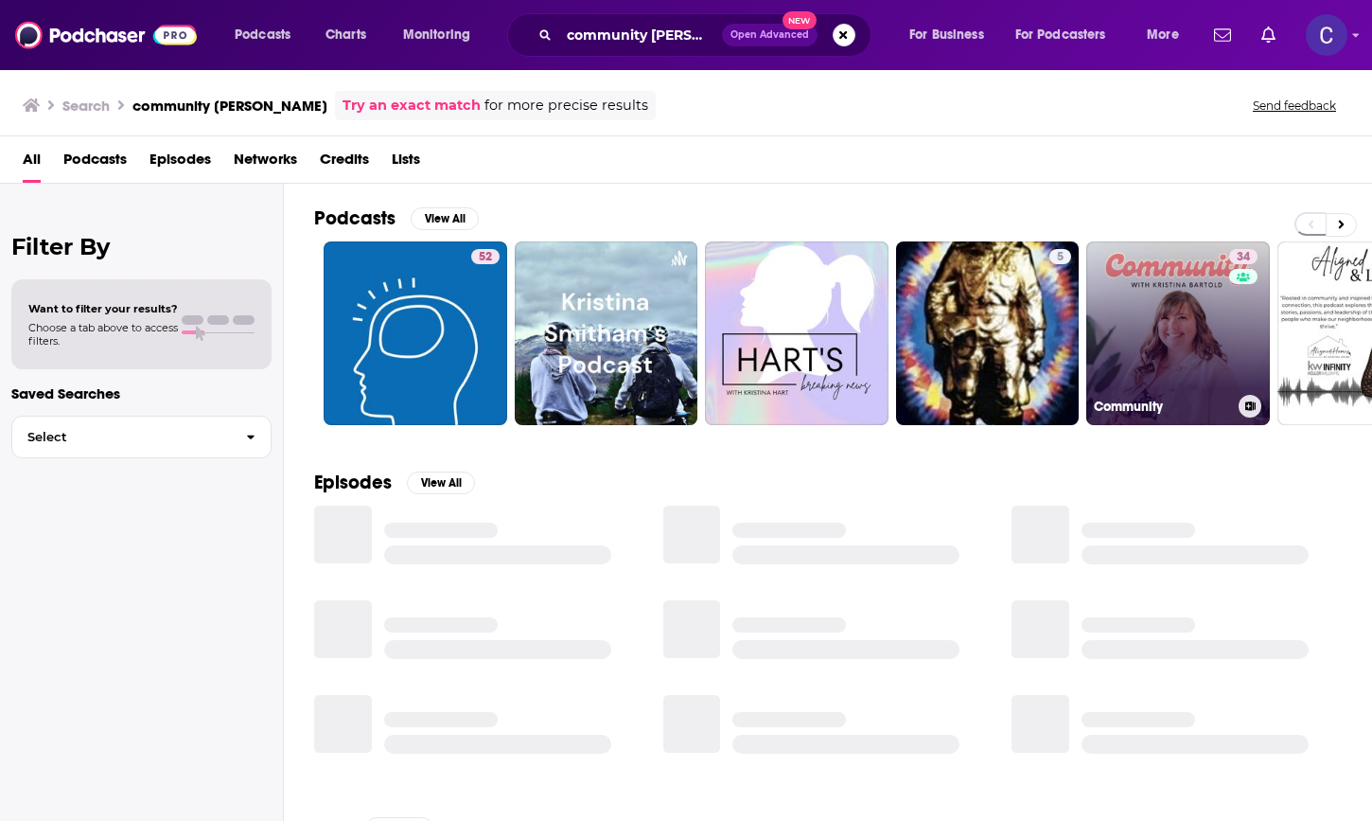
click at [1166, 324] on link "34 Community" at bounding box center [1179, 333] width 184 height 184
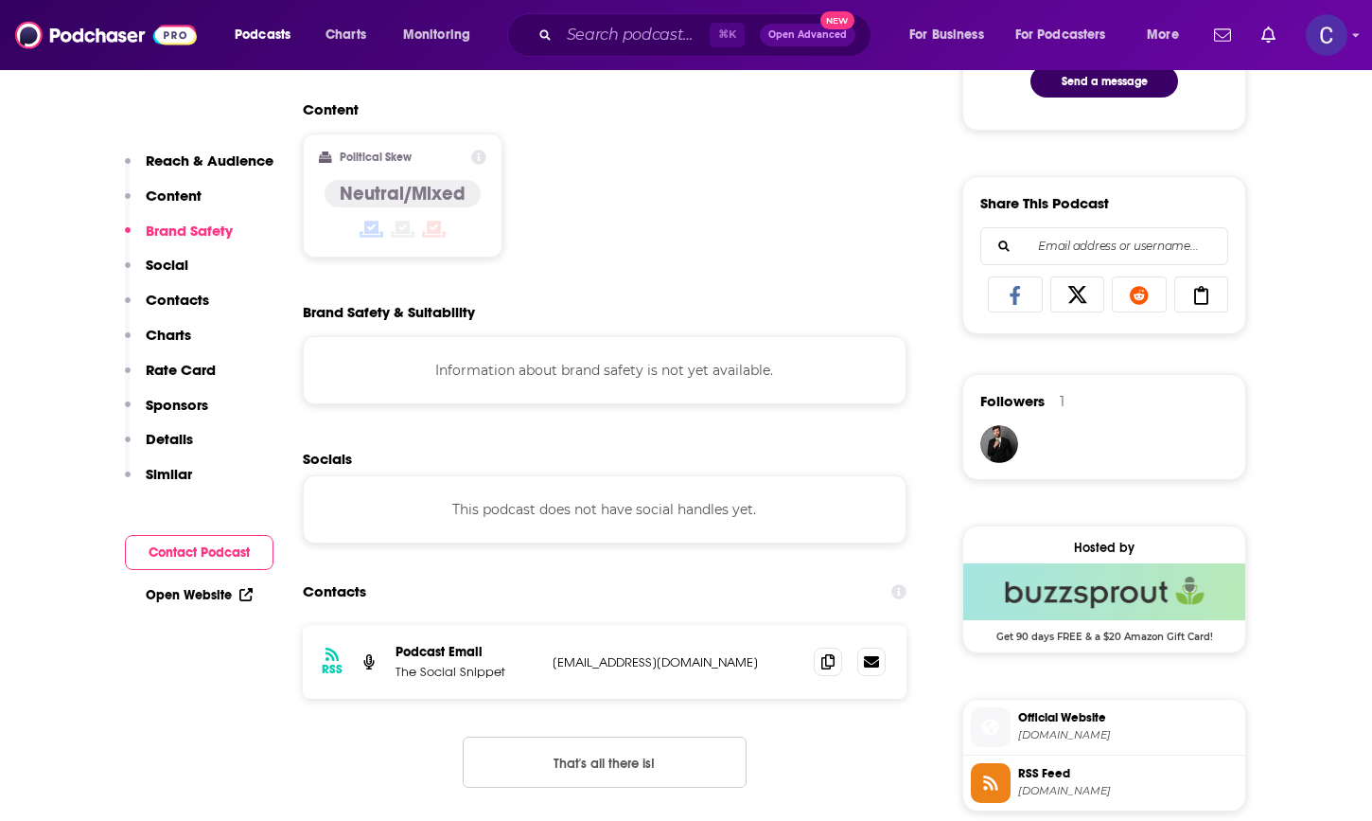
scroll to position [1128, 0]
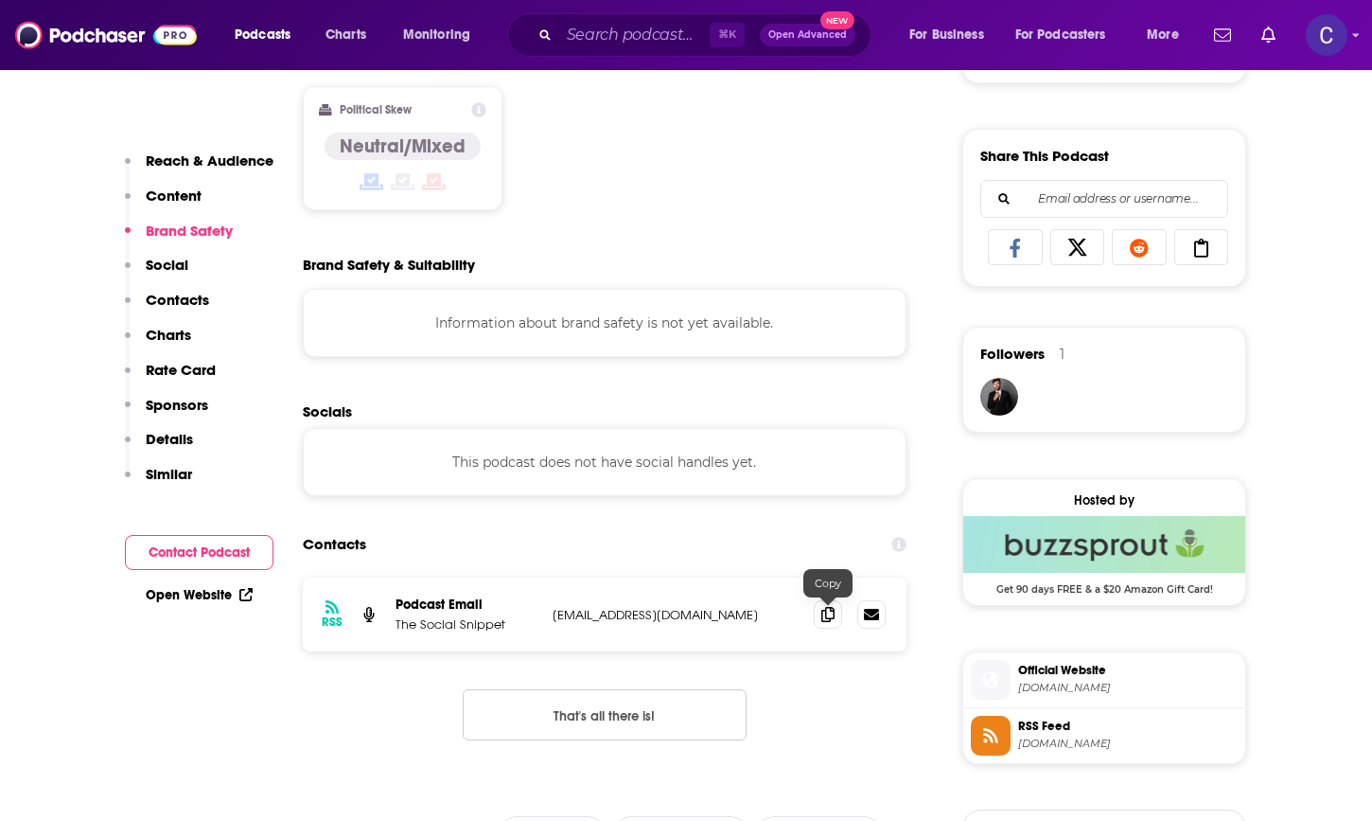
click at [813, 616] on div "RSS Podcast Email The Social Snippet [EMAIL_ADDRESS][DOMAIN_NAME] [EMAIL_ADDRES…" at bounding box center [605, 614] width 604 height 74
click at [825, 612] on icon at bounding box center [828, 613] width 13 height 15
